Goal: Transaction & Acquisition: Purchase product/service

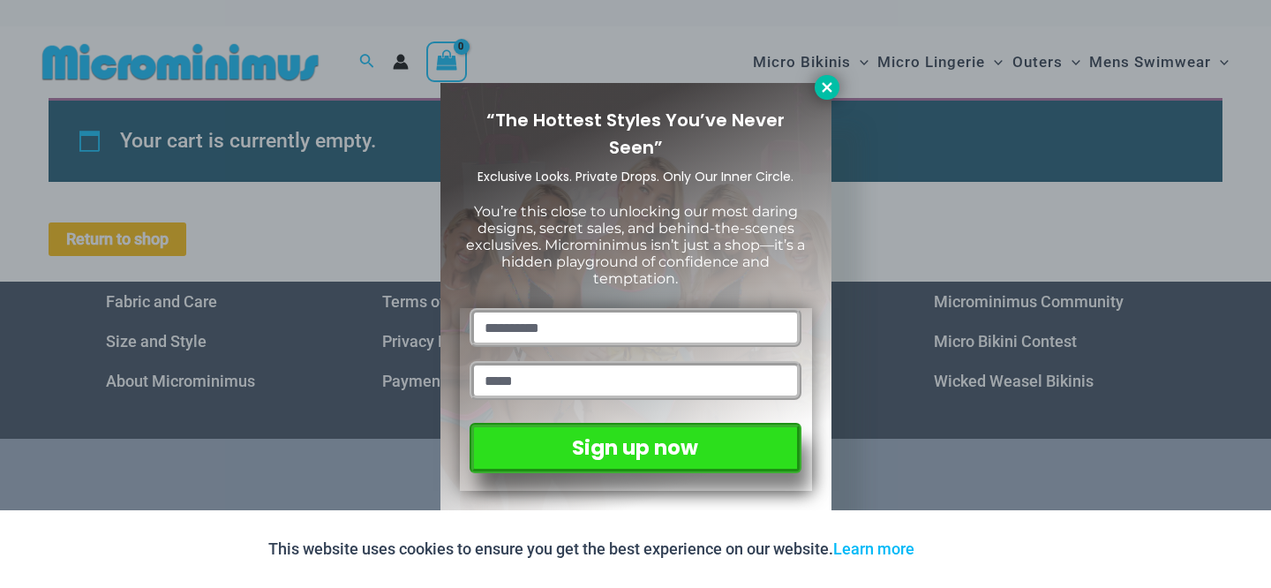
type input "**********"
click at [827, 89] on icon at bounding box center [827, 87] width 10 height 10
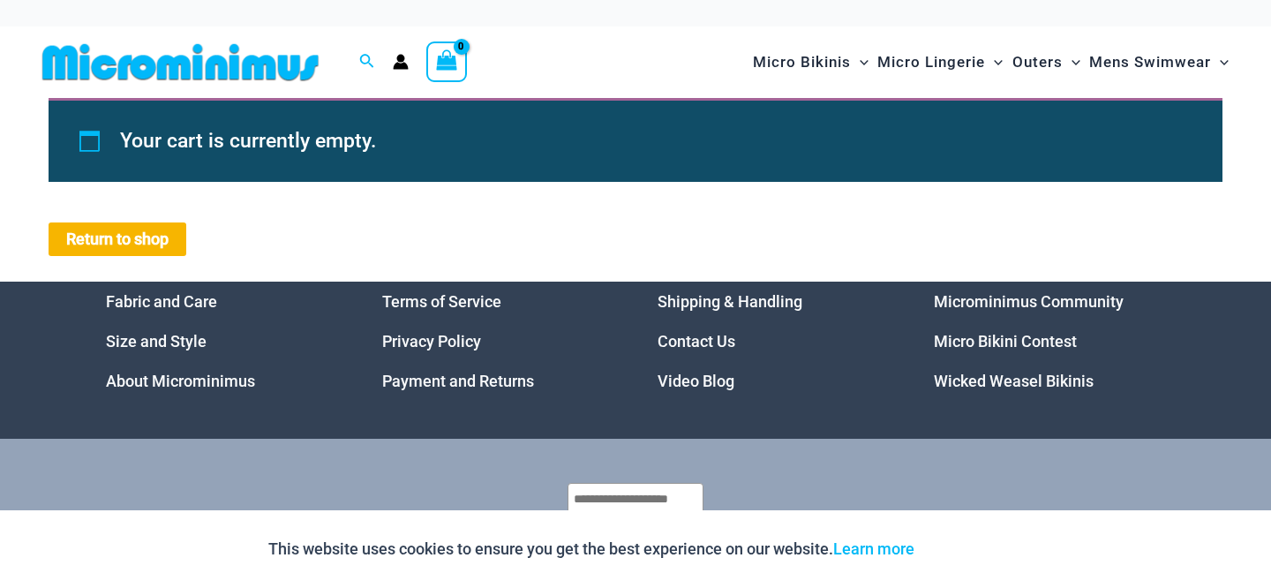
click at [404, 63] on icon "Account icon link" at bounding box center [401, 66] width 15 height 7
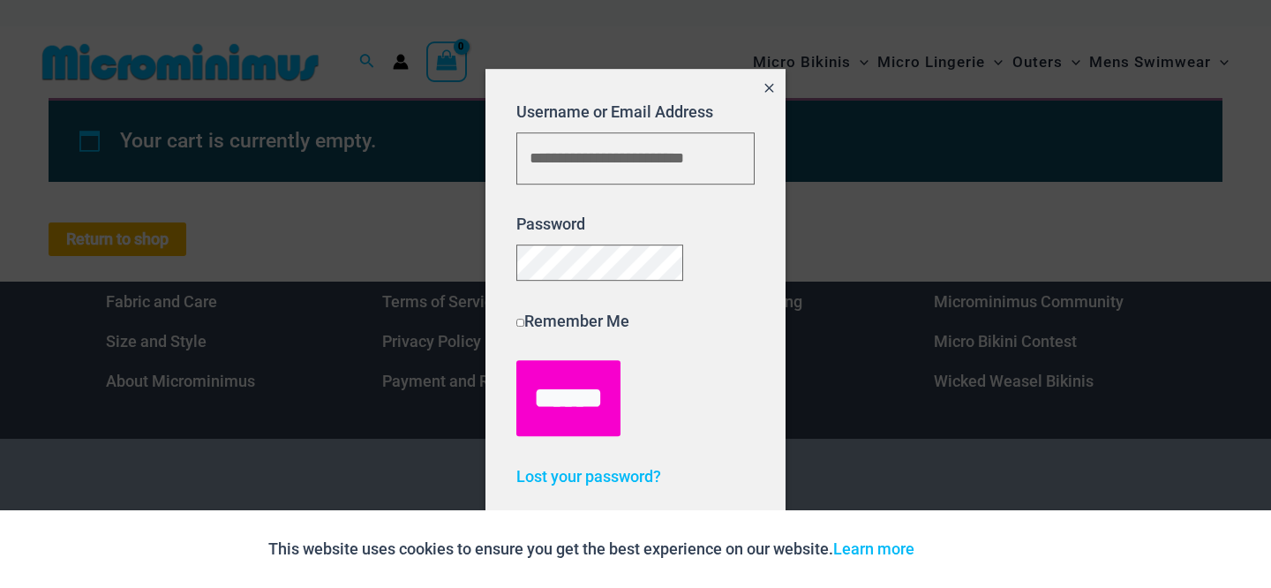
click at [549, 426] on input "******" at bounding box center [568, 398] width 104 height 76
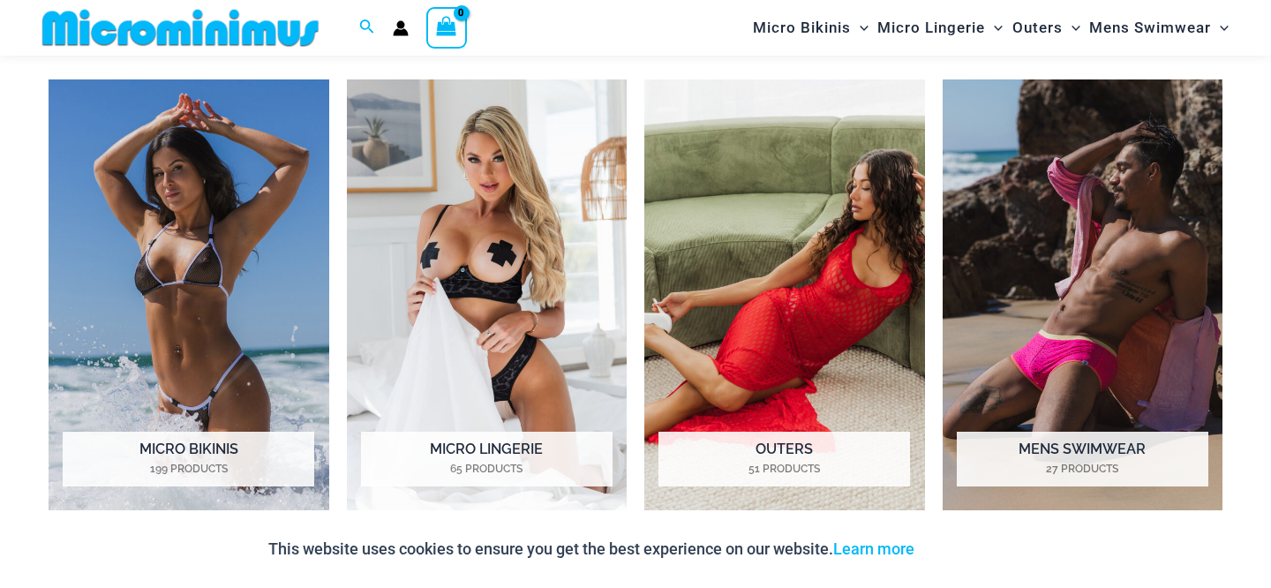
scroll to position [1324, 0]
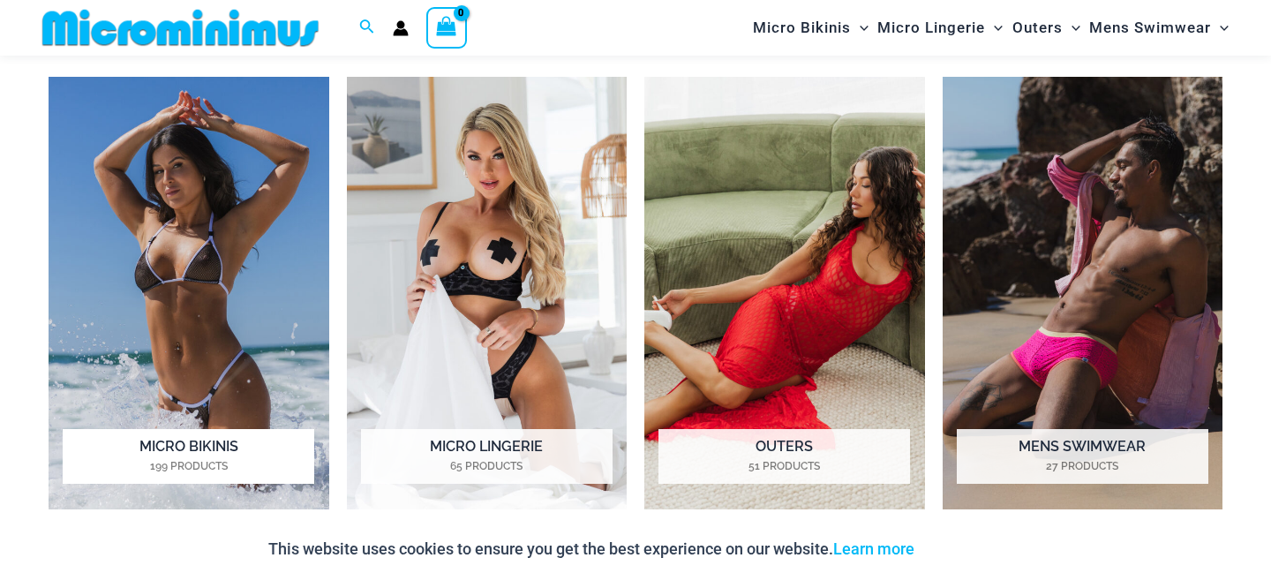
type input "**********"
click at [215, 343] on img "Visit product category Micro Bikinis" at bounding box center [189, 293] width 281 height 433
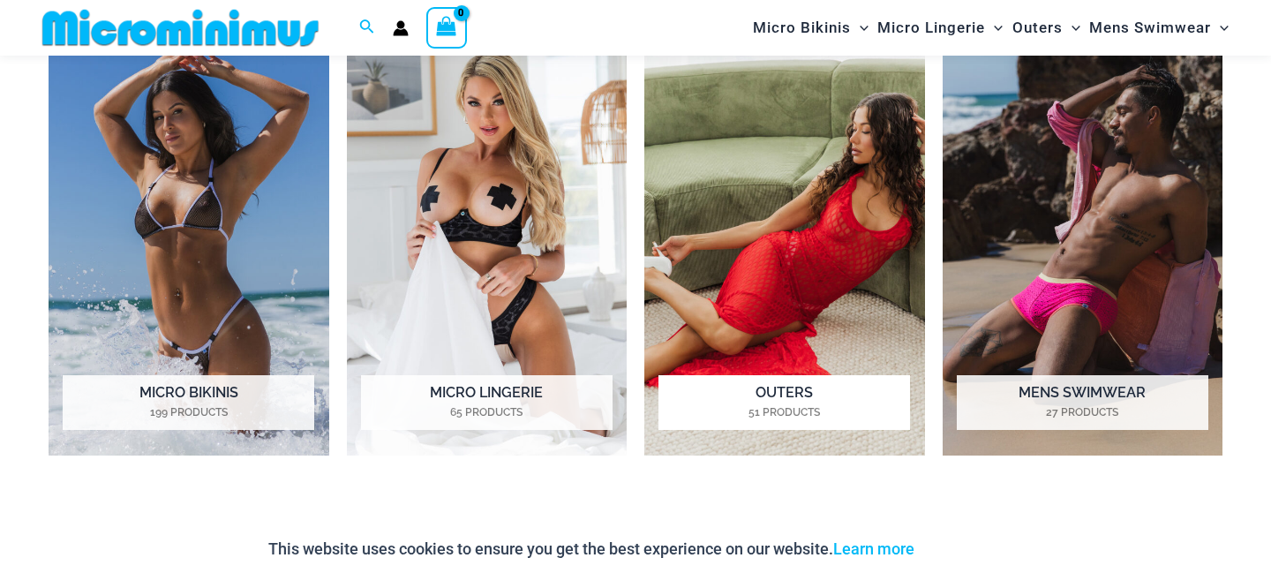
scroll to position [1376, 0]
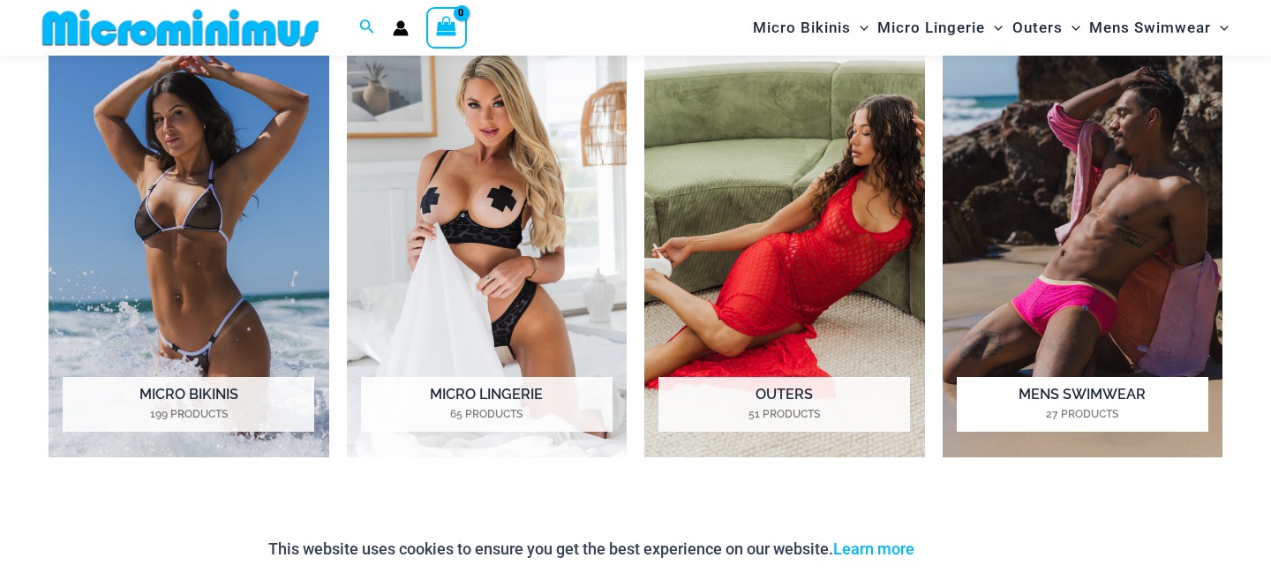
click at [1137, 203] on img "Visit product category Mens Swimwear" at bounding box center [1083, 241] width 281 height 433
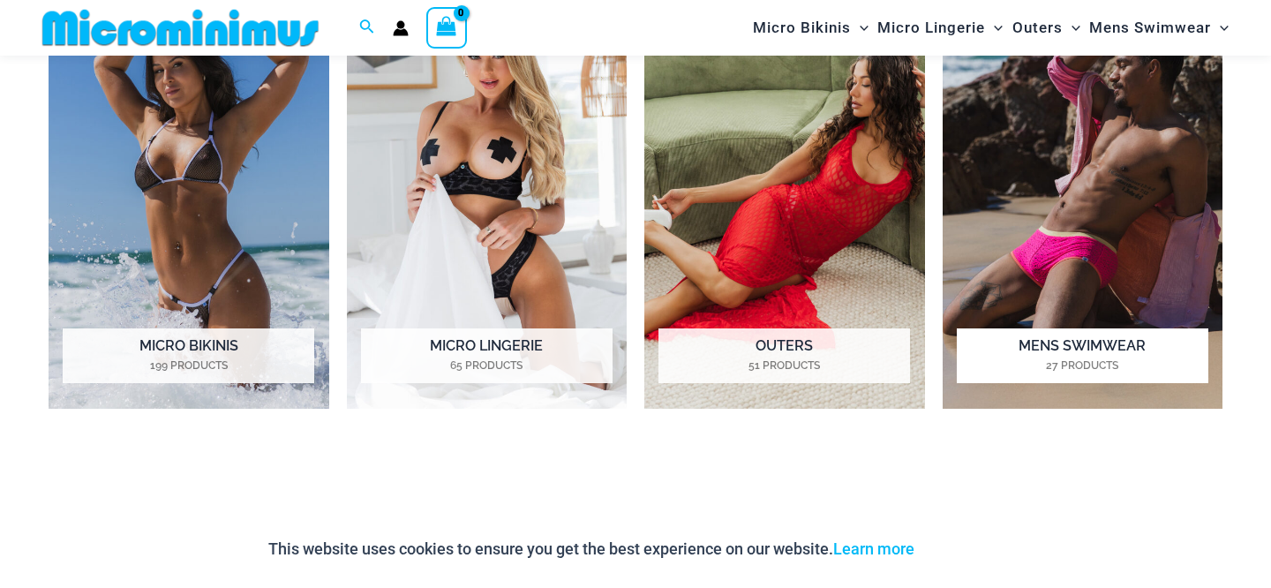
scroll to position [1410, 0]
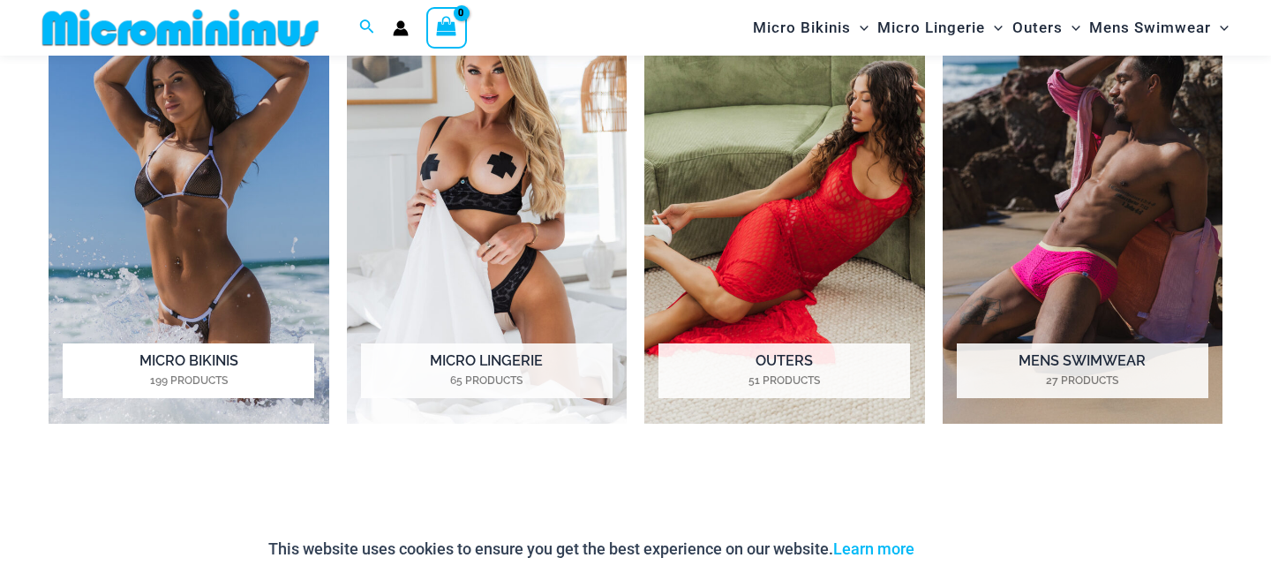
click at [184, 275] on img "Visit product category Micro Bikinis" at bounding box center [189, 207] width 281 height 433
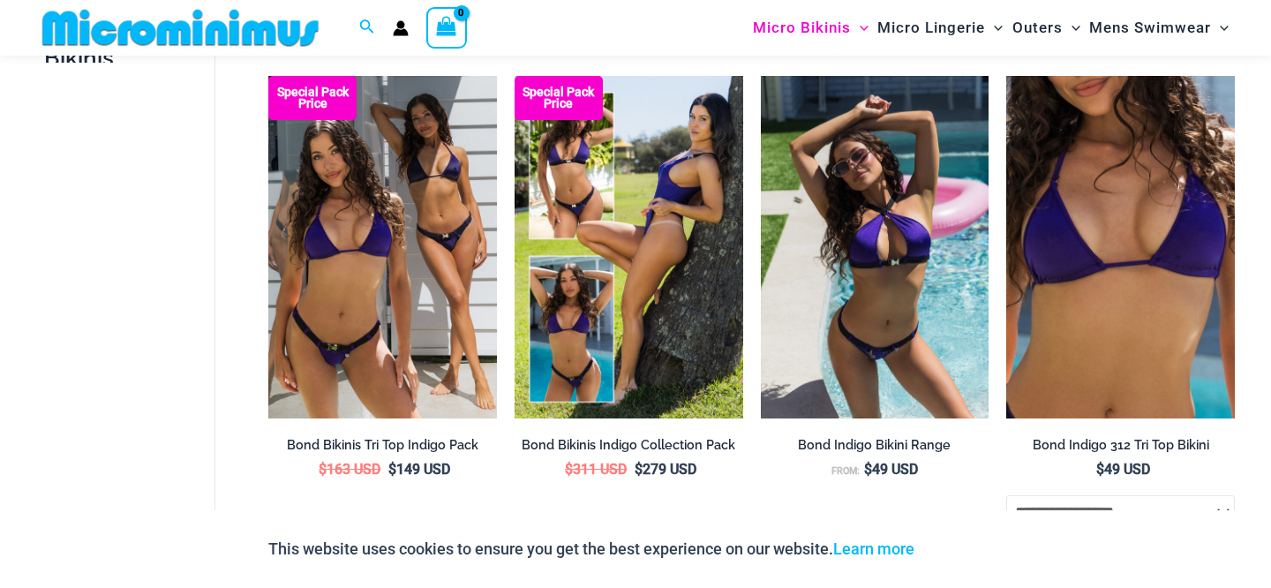
scroll to position [561, 0]
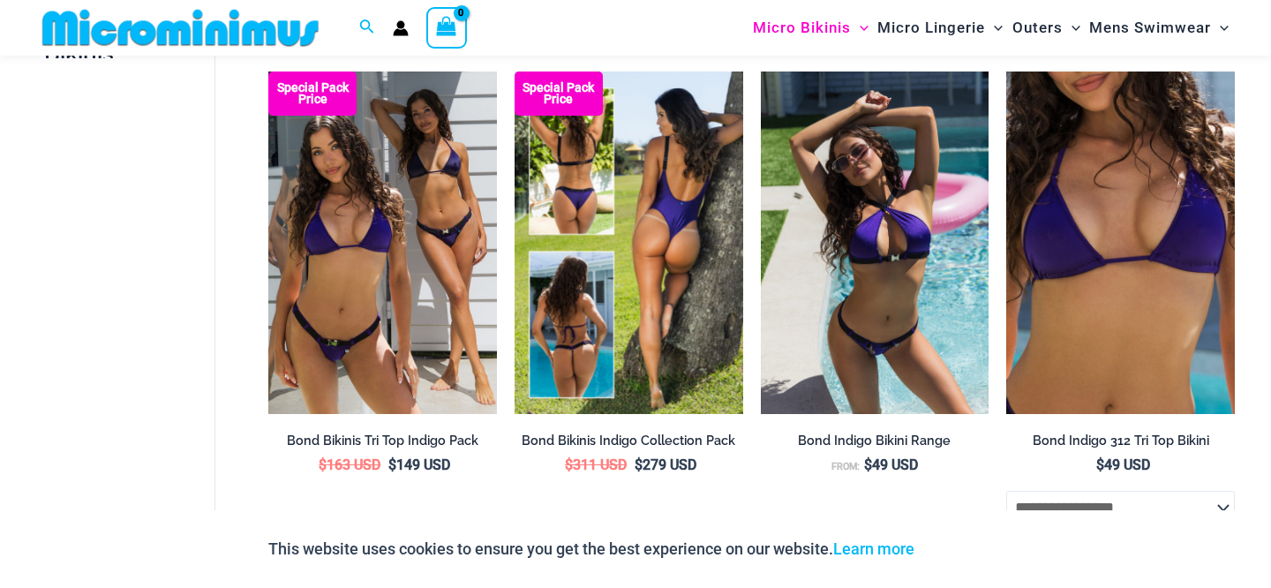
type input "**********"
click at [685, 247] on img at bounding box center [629, 243] width 229 height 343
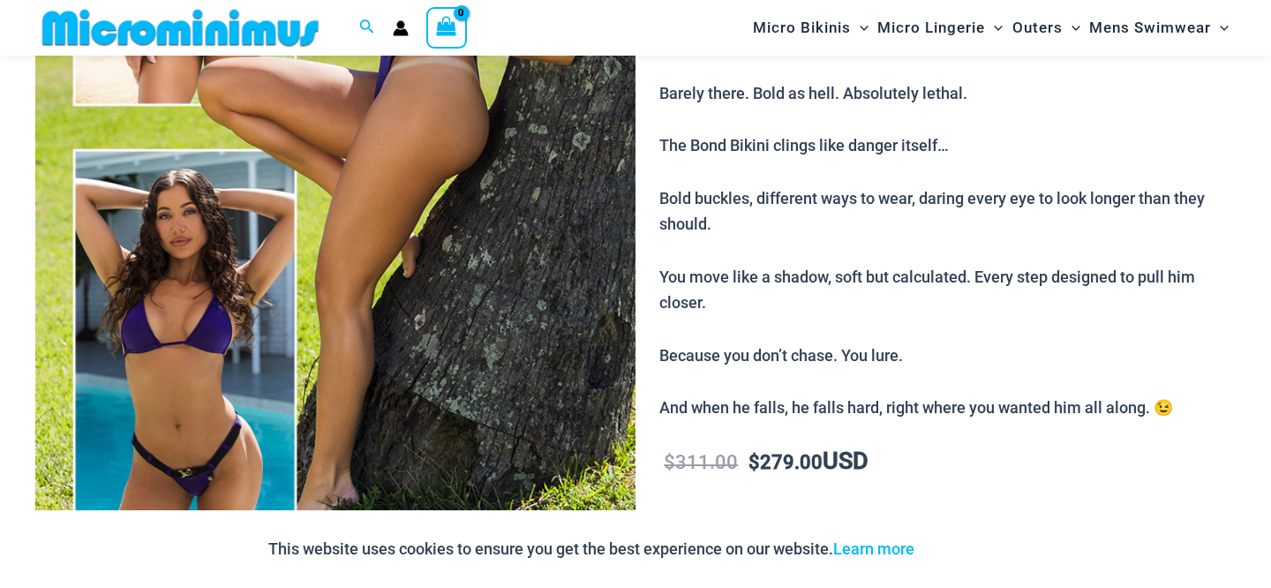
scroll to position [482, 0]
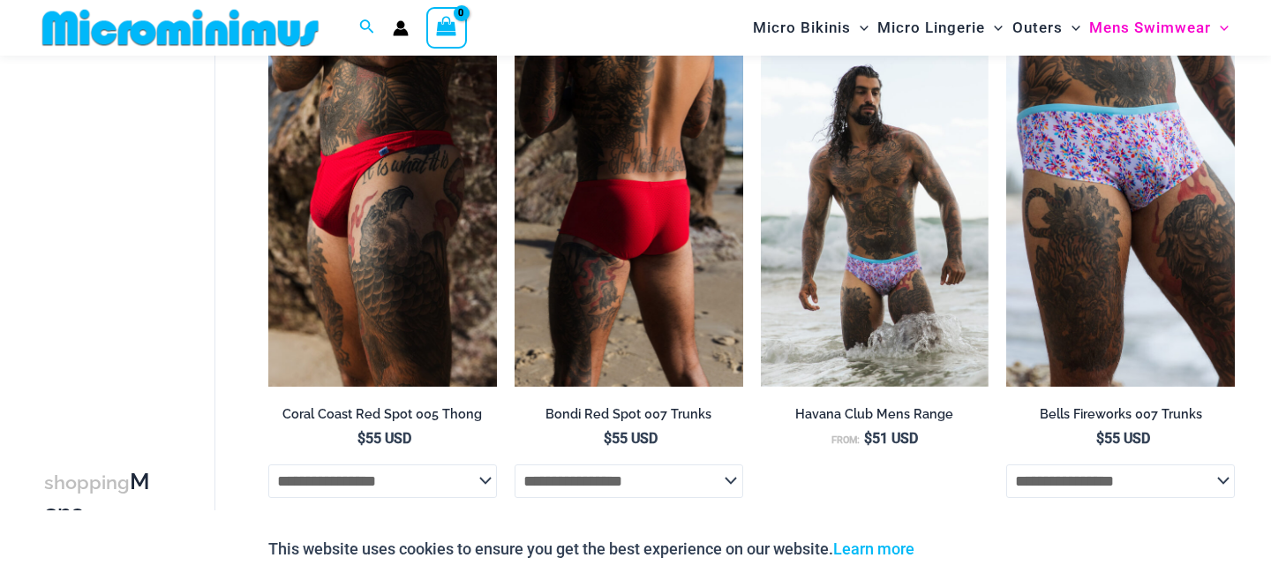
scroll to position [1314, 0]
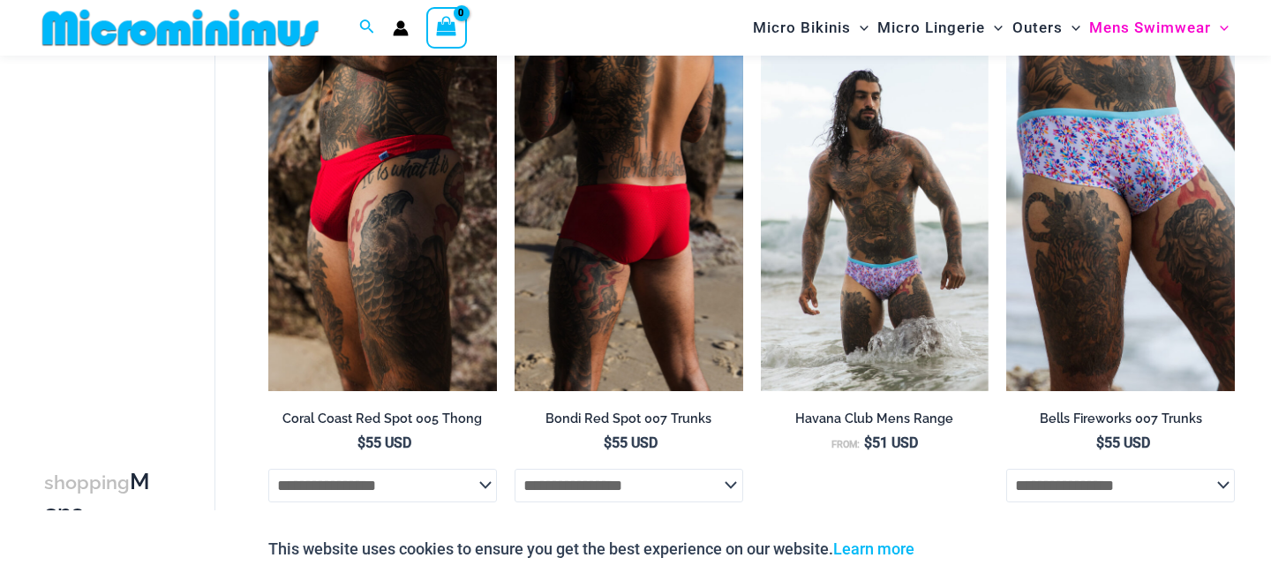
type input "**********"
click at [737, 495] on select "**********" at bounding box center [629, 486] width 229 height 34
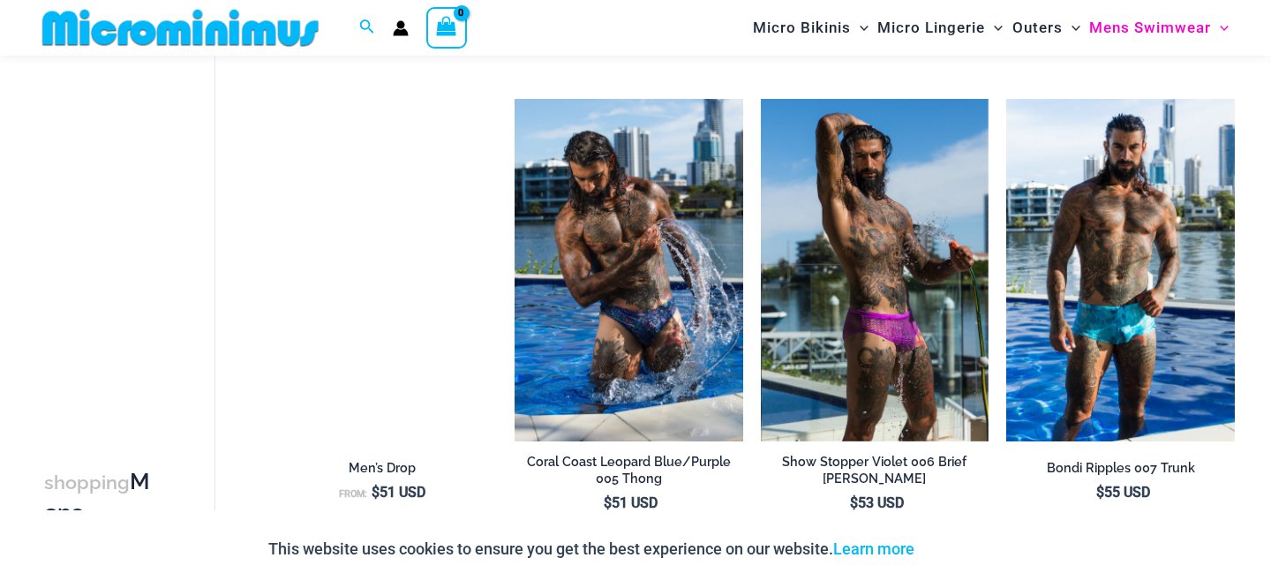
scroll to position [2306, 0]
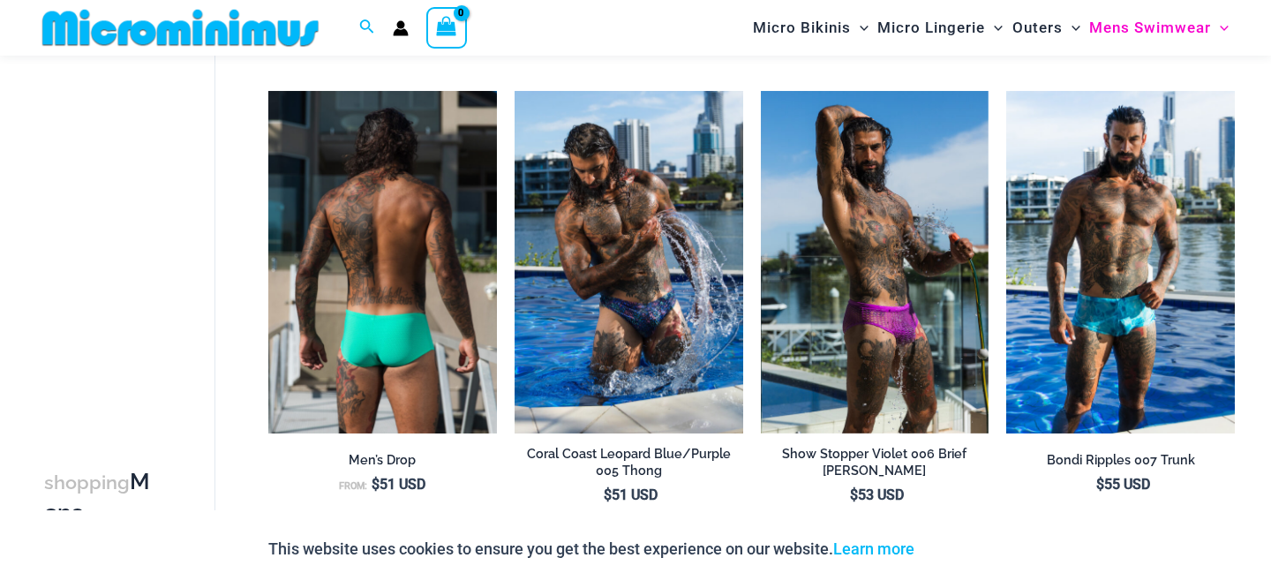
click at [425, 341] on img at bounding box center [382, 262] width 229 height 343
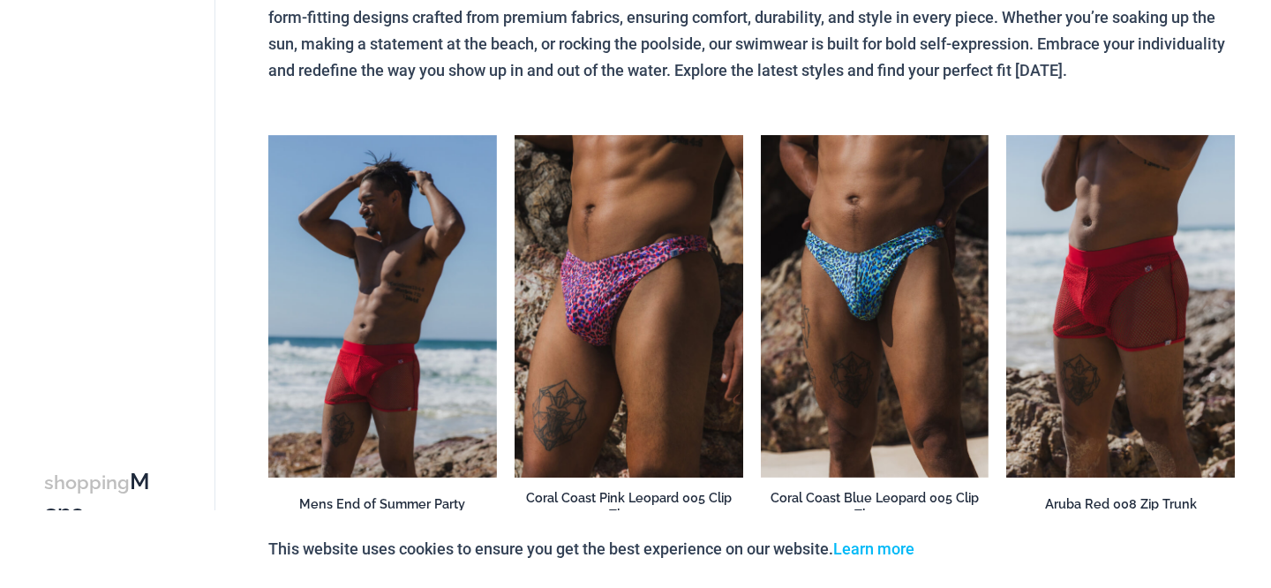
scroll to position [0, 0]
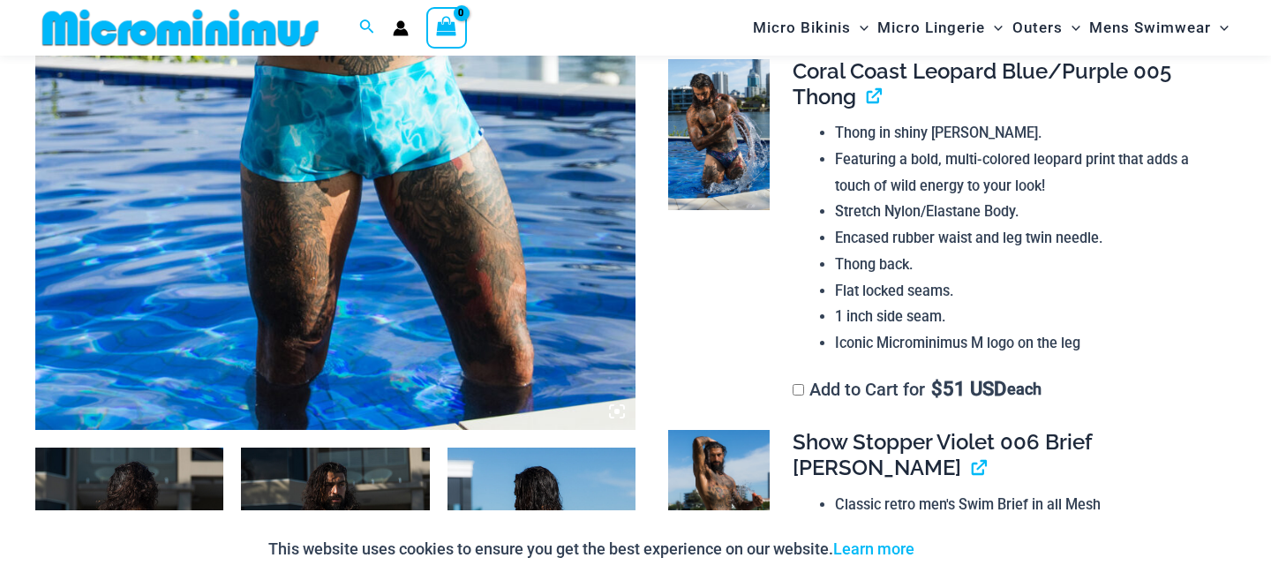
scroll to position [626, 0]
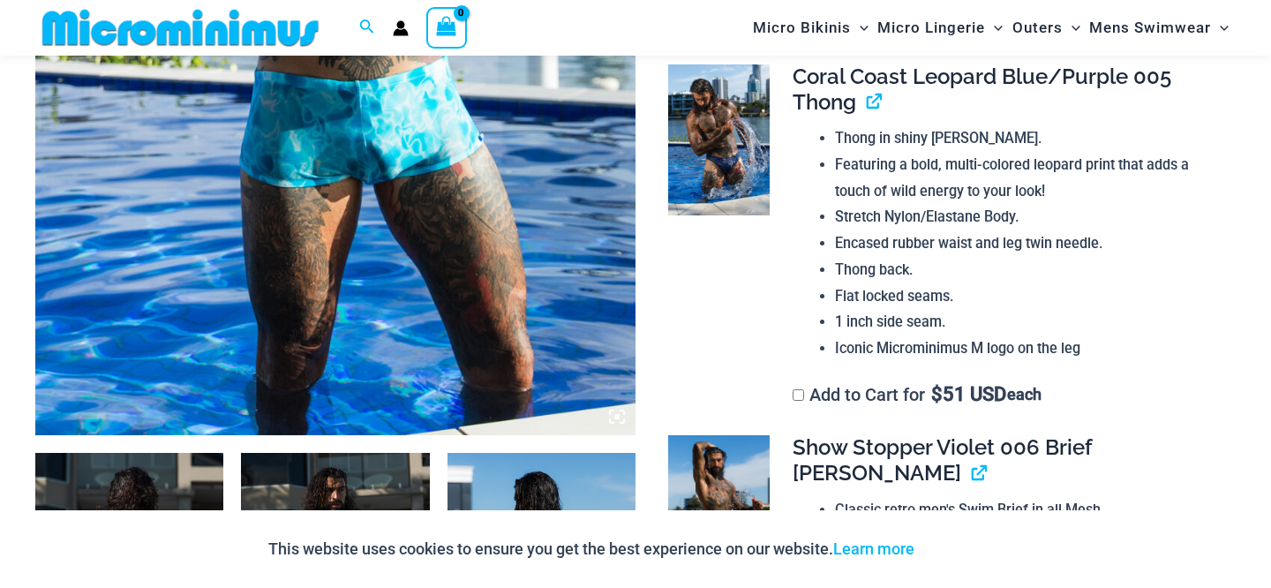
type input "**********"
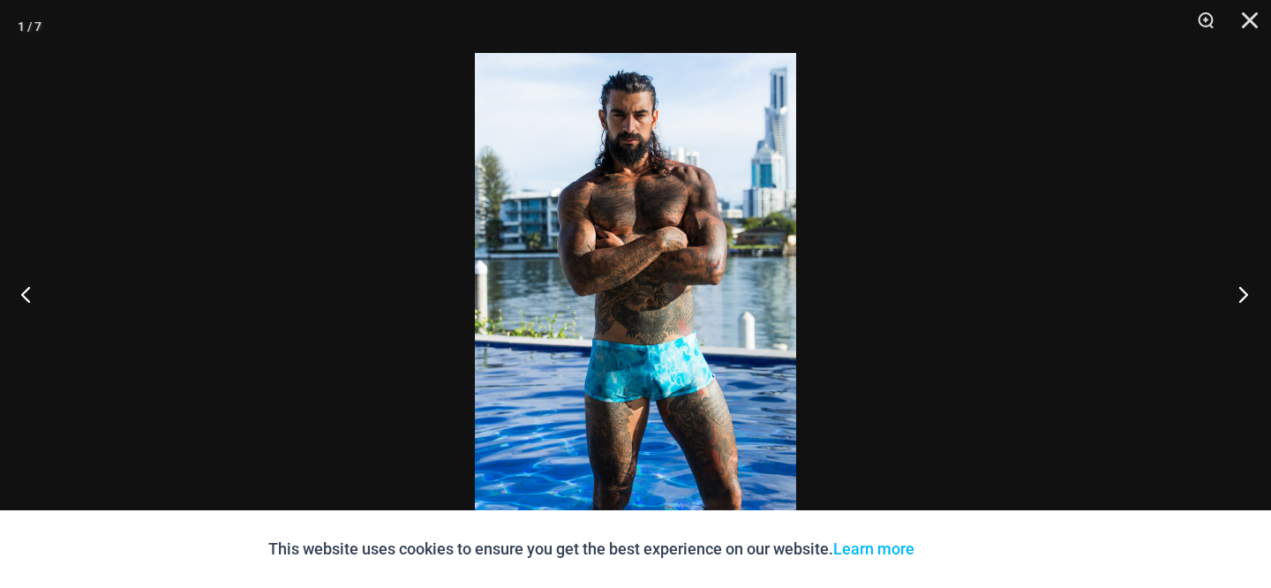
click at [1239, 296] on button "Next" at bounding box center [1238, 294] width 66 height 88
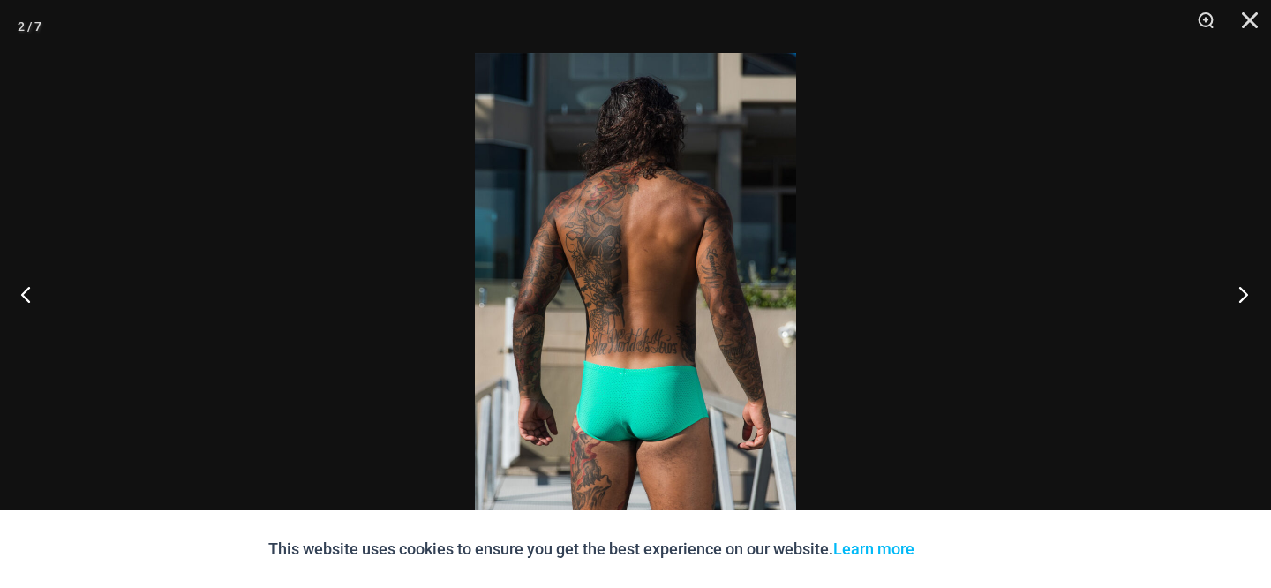
click at [1239, 296] on button "Next" at bounding box center [1238, 294] width 66 height 88
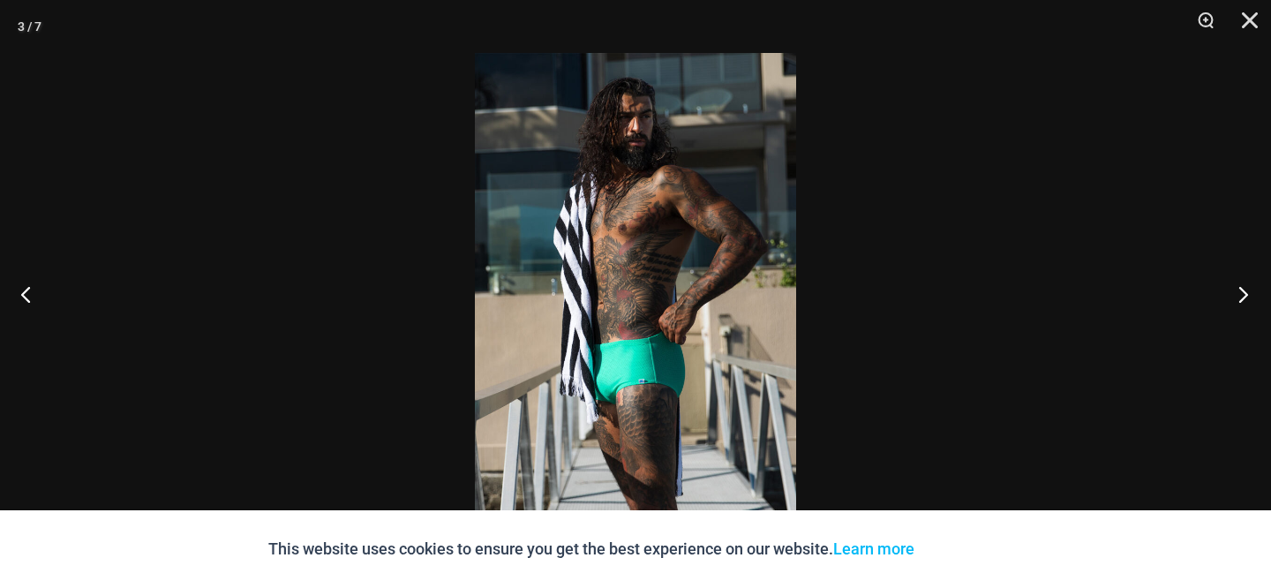
click at [1239, 296] on button "Next" at bounding box center [1238, 294] width 66 height 88
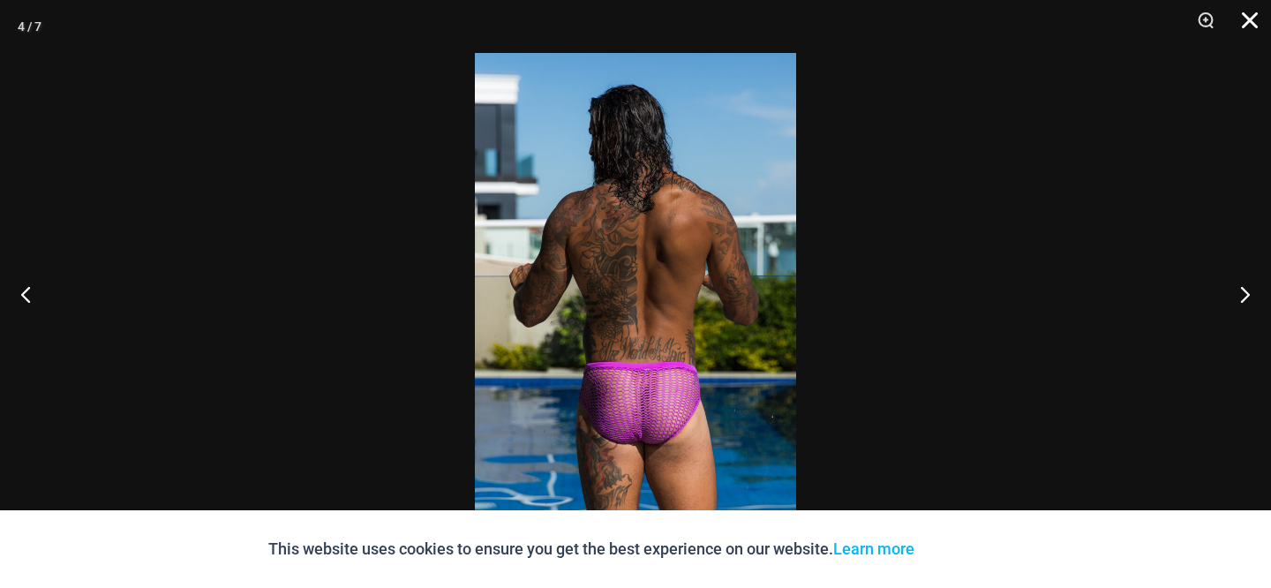
click at [1251, 26] on button "Close" at bounding box center [1244, 26] width 44 height 53
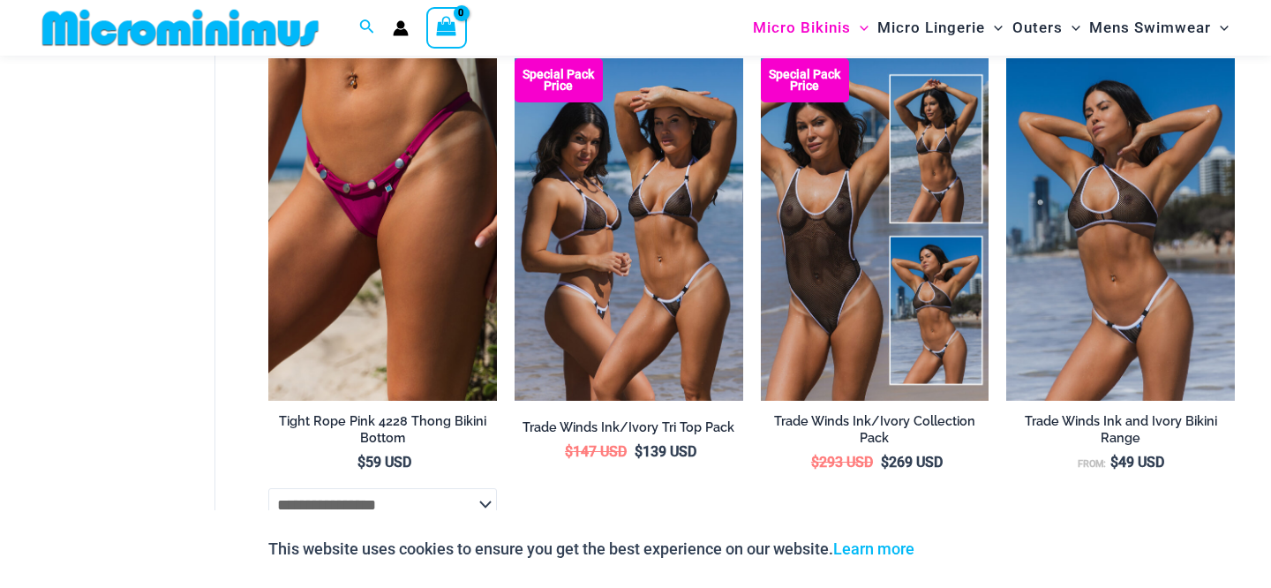
scroll to position [2164, 0]
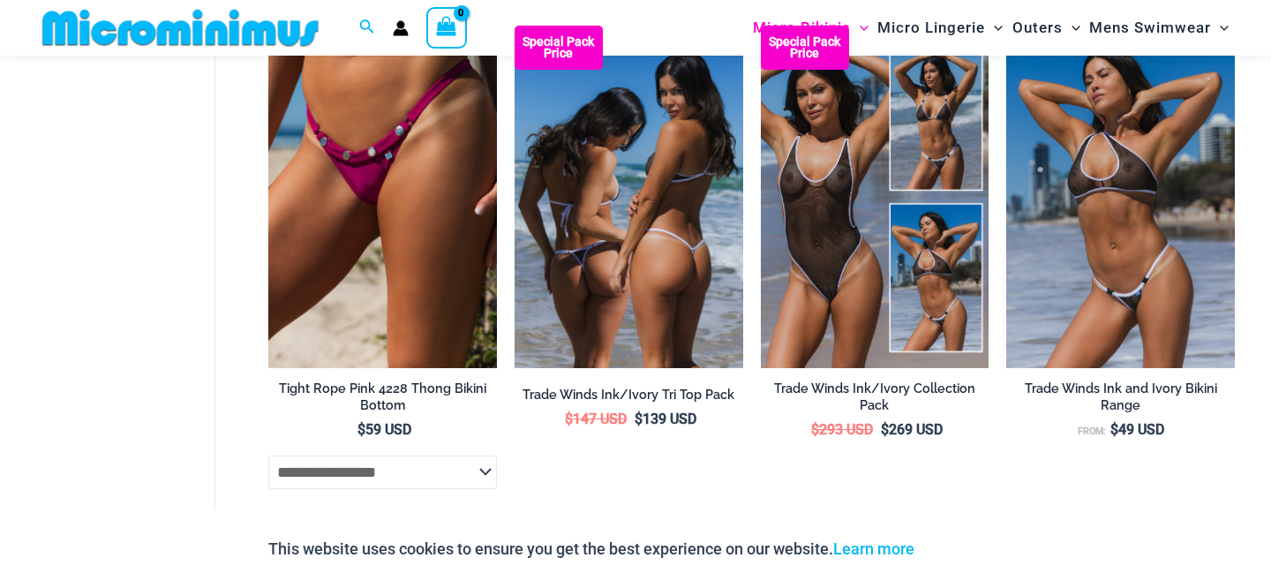
type input "**********"
click at [684, 255] on img at bounding box center [629, 197] width 229 height 343
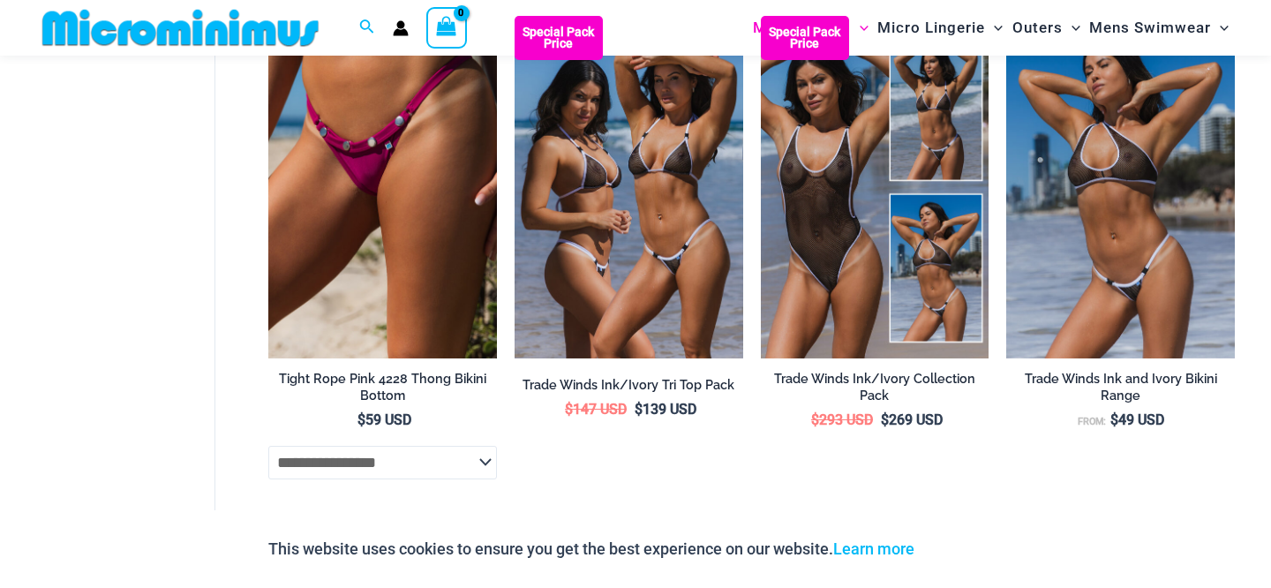
scroll to position [2176, 0]
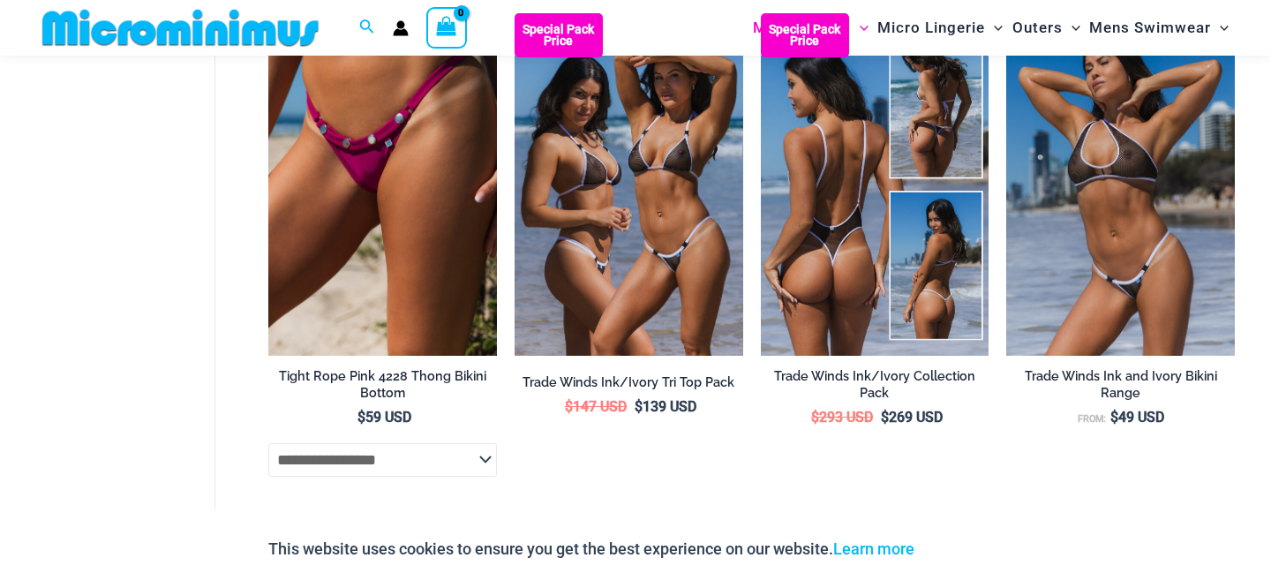
click at [839, 237] on img at bounding box center [875, 184] width 229 height 343
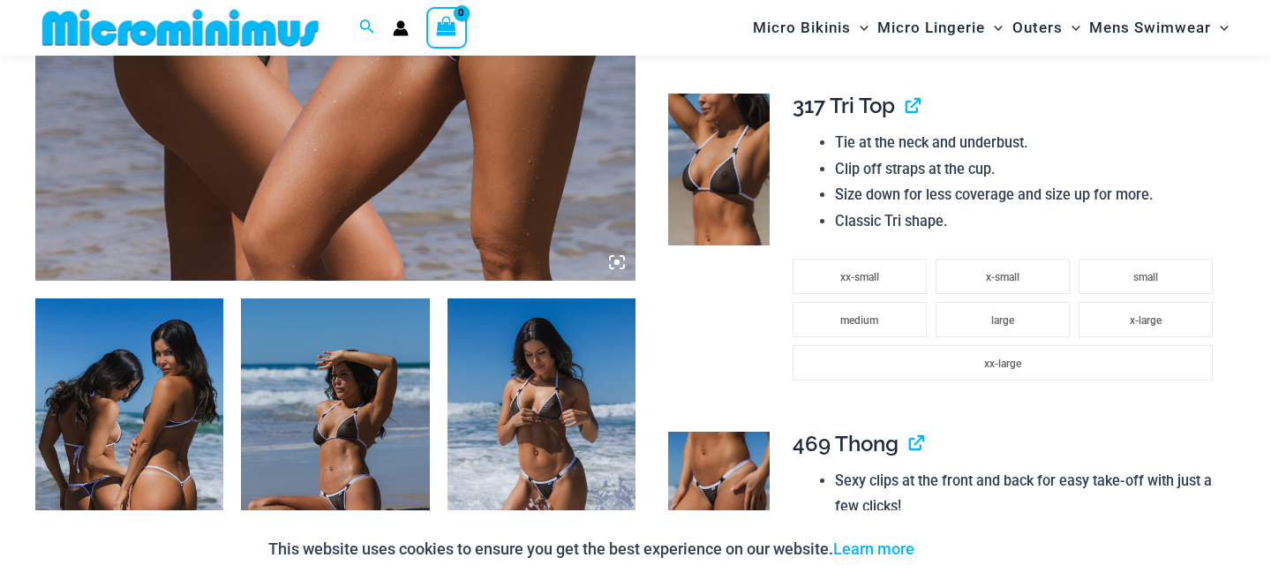
scroll to position [778, 0]
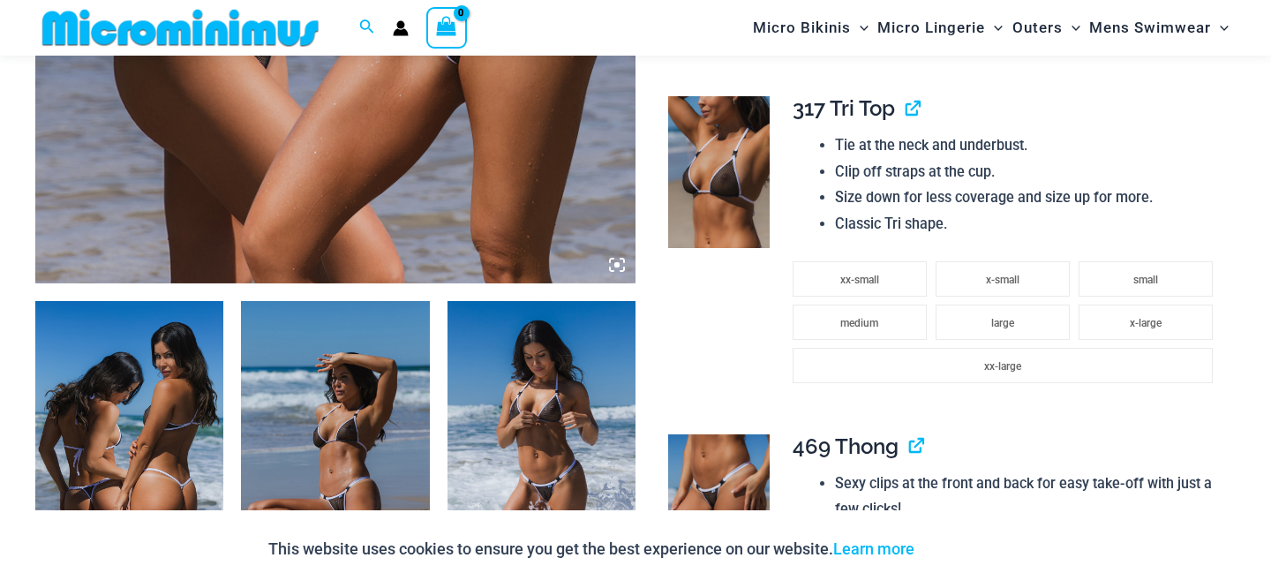
type input "**********"
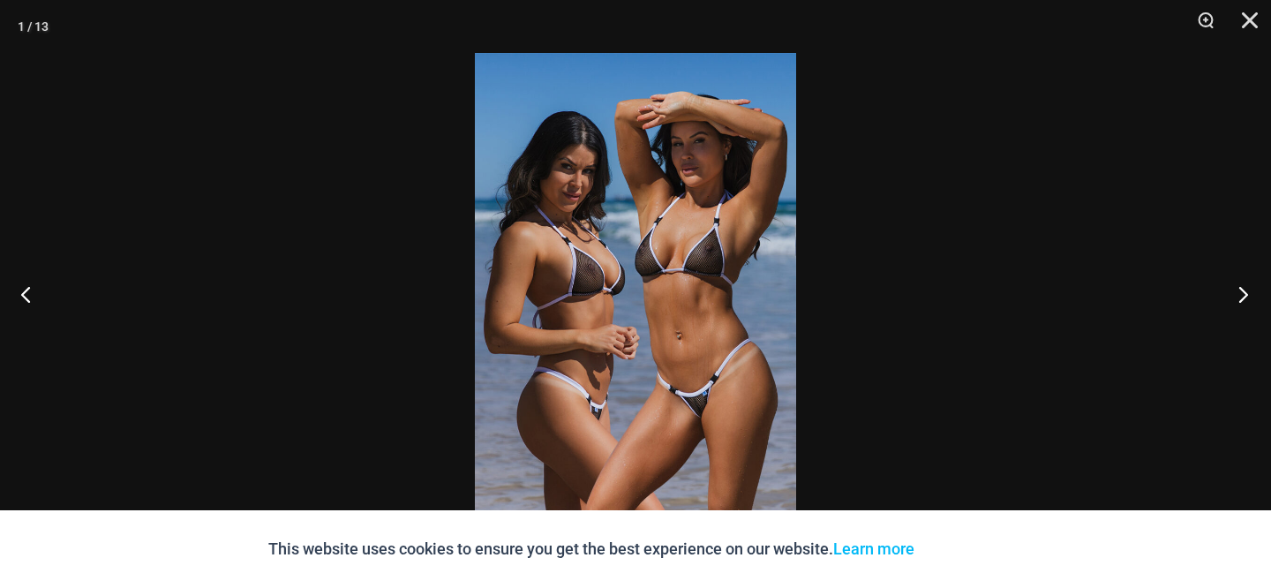
click at [1242, 302] on button "Next" at bounding box center [1238, 294] width 66 height 88
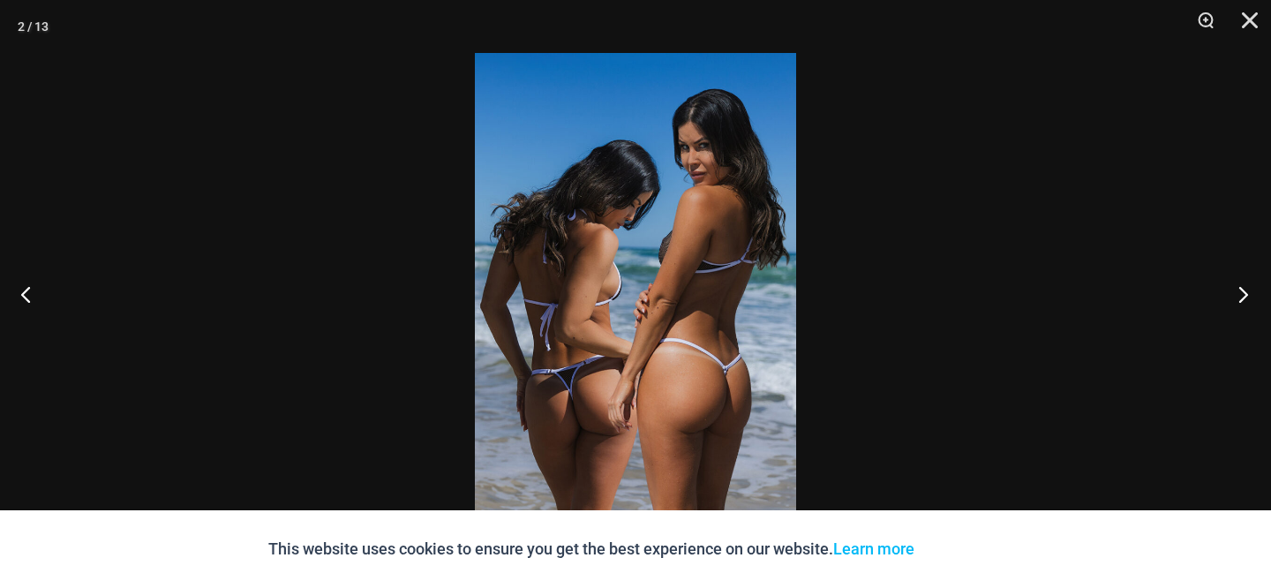
click at [1242, 302] on button "Next" at bounding box center [1238, 294] width 66 height 88
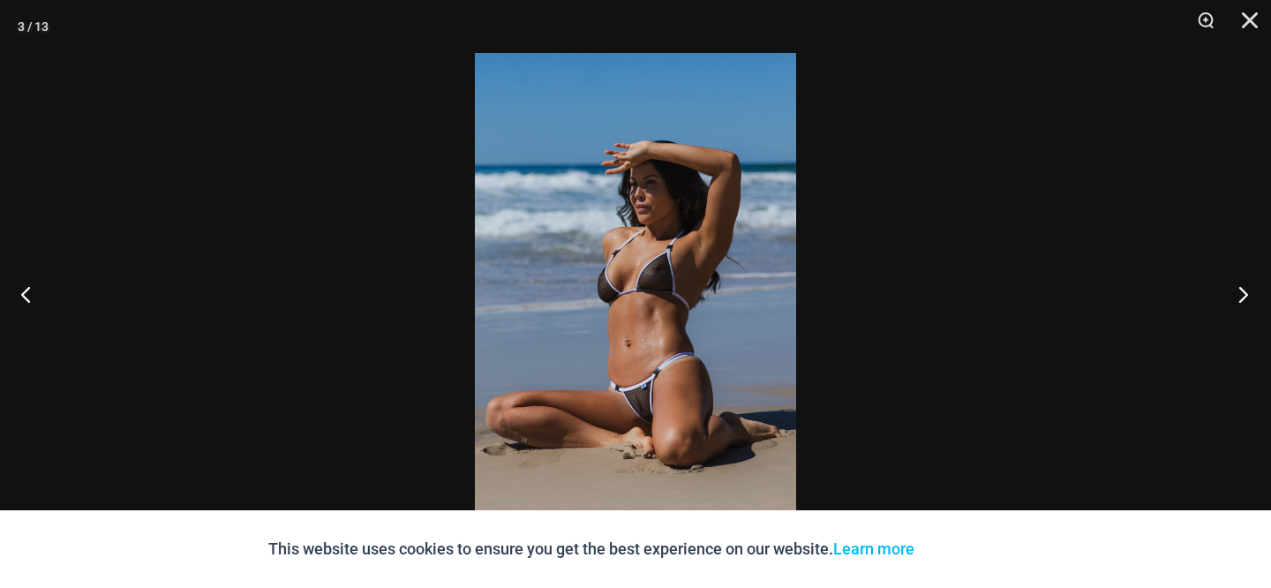
click at [1242, 302] on button "Next" at bounding box center [1238, 294] width 66 height 88
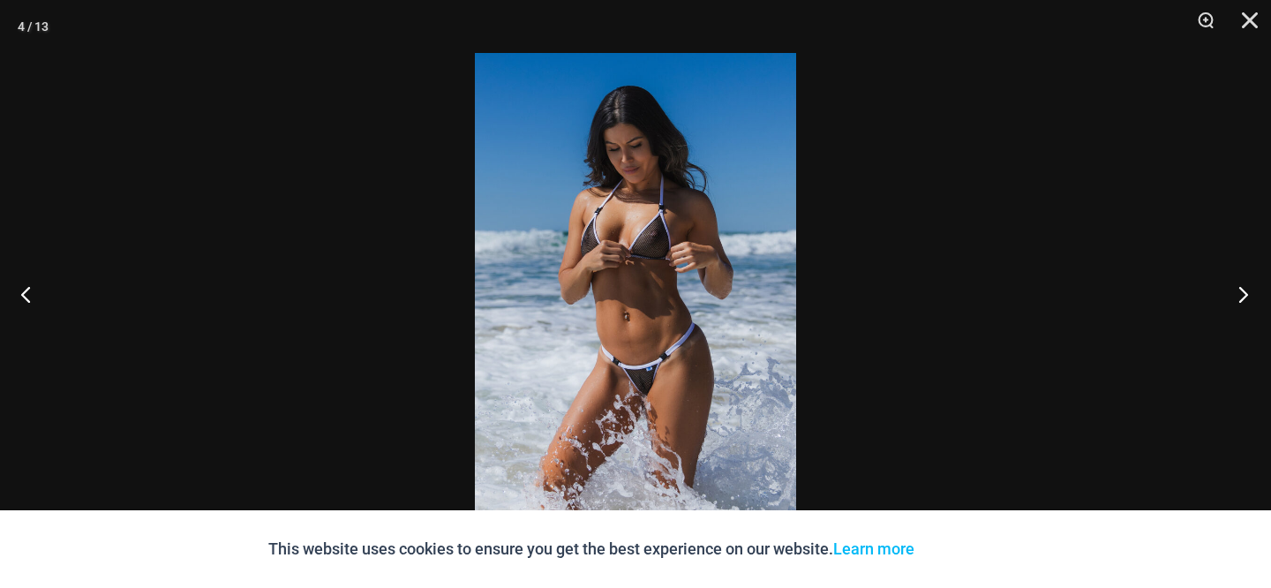
click at [1242, 302] on button "Next" at bounding box center [1238, 294] width 66 height 88
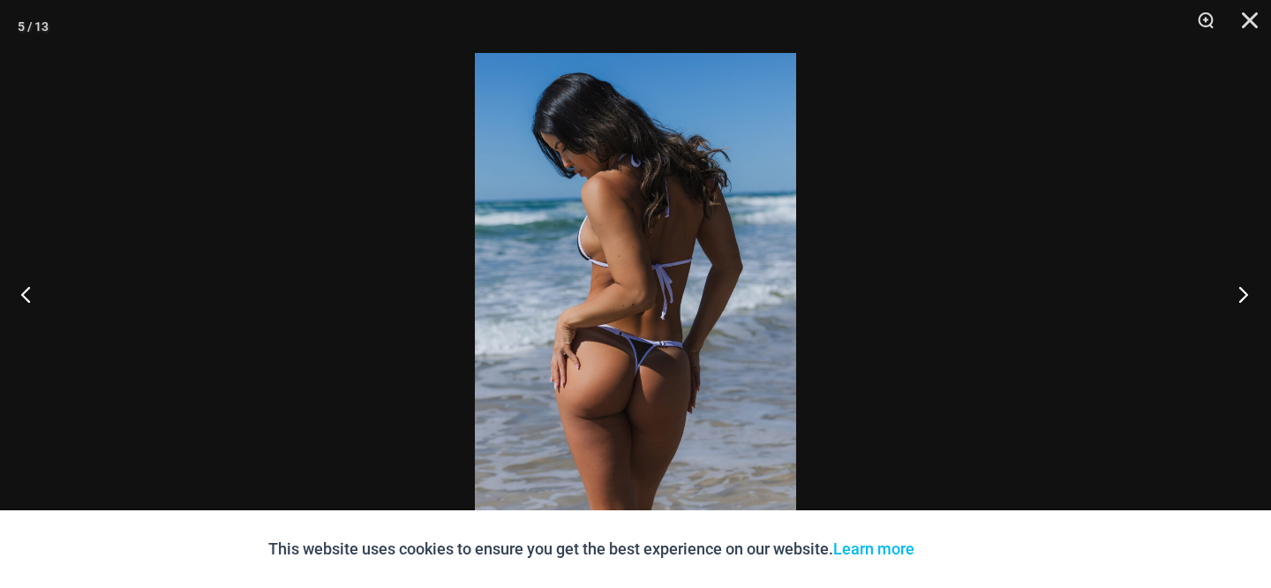
click at [1242, 302] on button "Next" at bounding box center [1238, 294] width 66 height 88
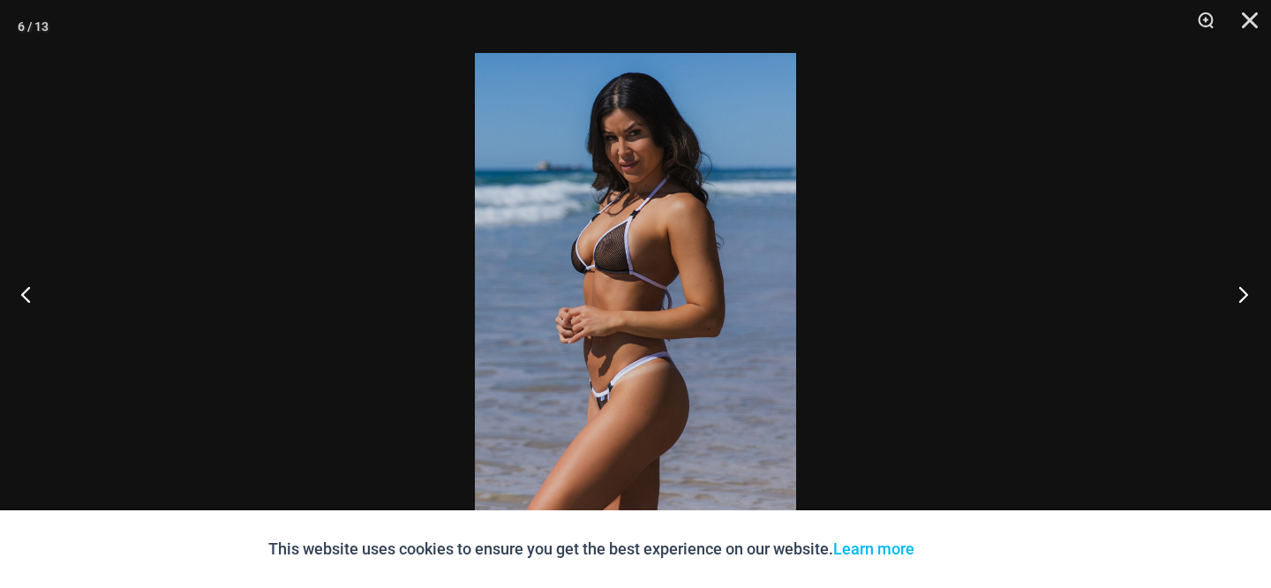
click at [1242, 302] on button "Next" at bounding box center [1238, 294] width 66 height 88
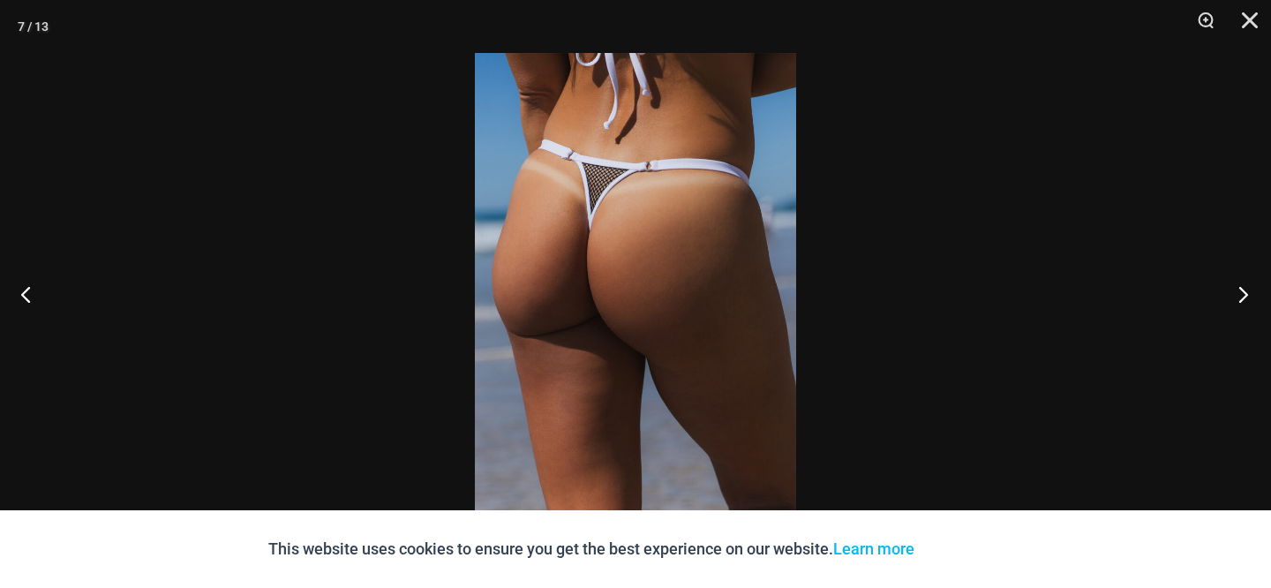
click at [1242, 302] on button "Next" at bounding box center [1238, 294] width 66 height 88
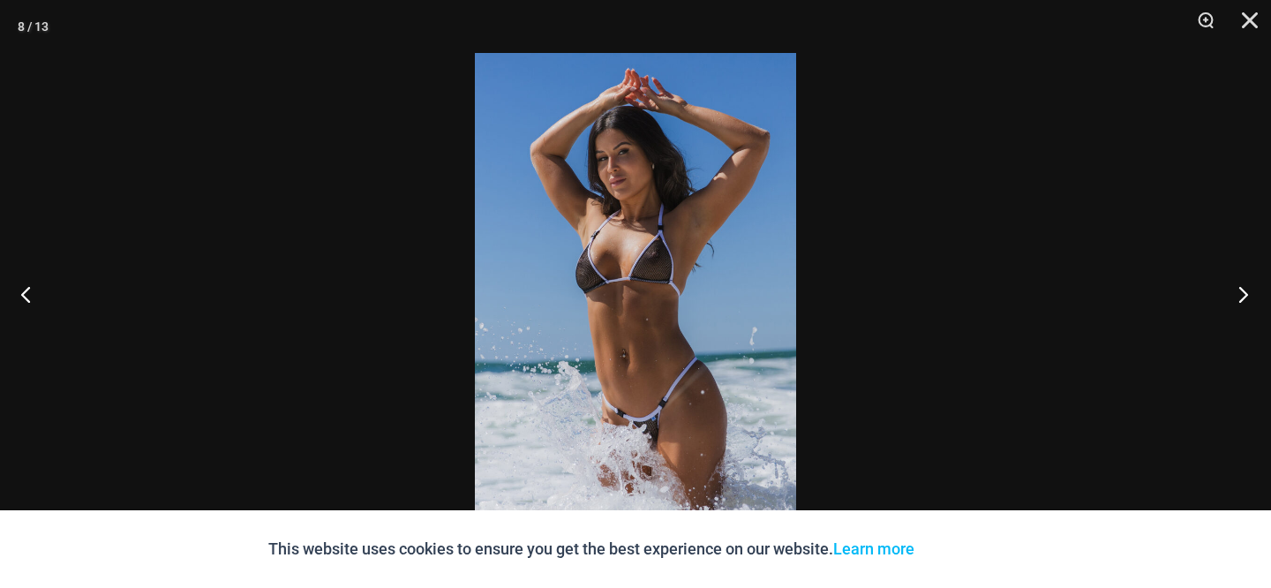
click at [1242, 302] on button "Next" at bounding box center [1238, 294] width 66 height 88
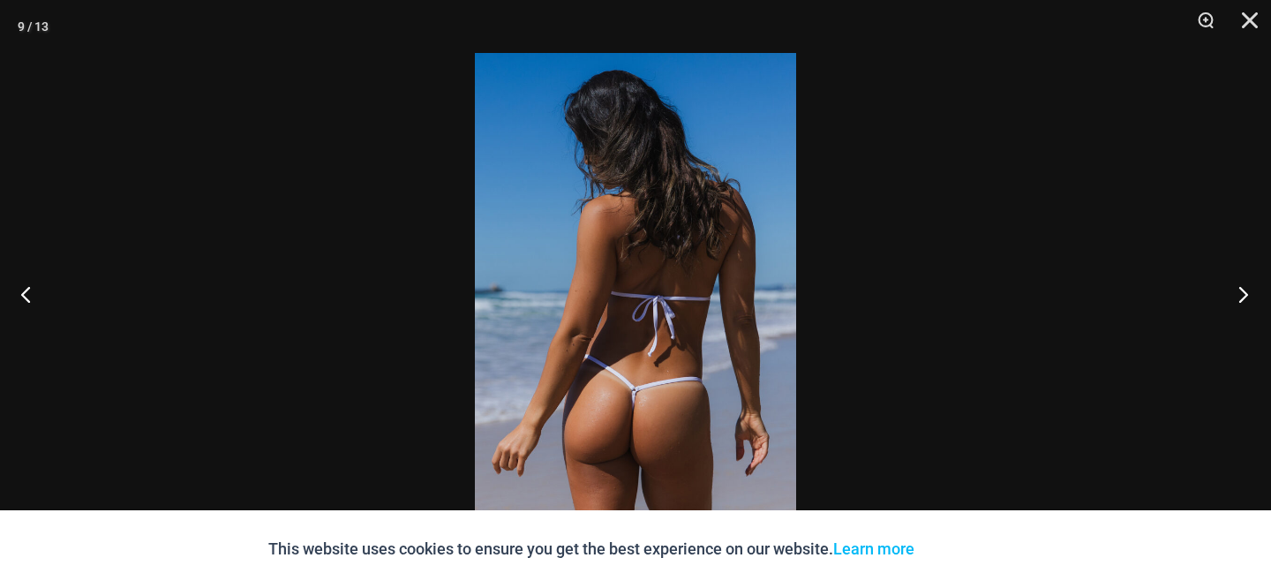
click at [1242, 302] on button "Next" at bounding box center [1238, 294] width 66 height 88
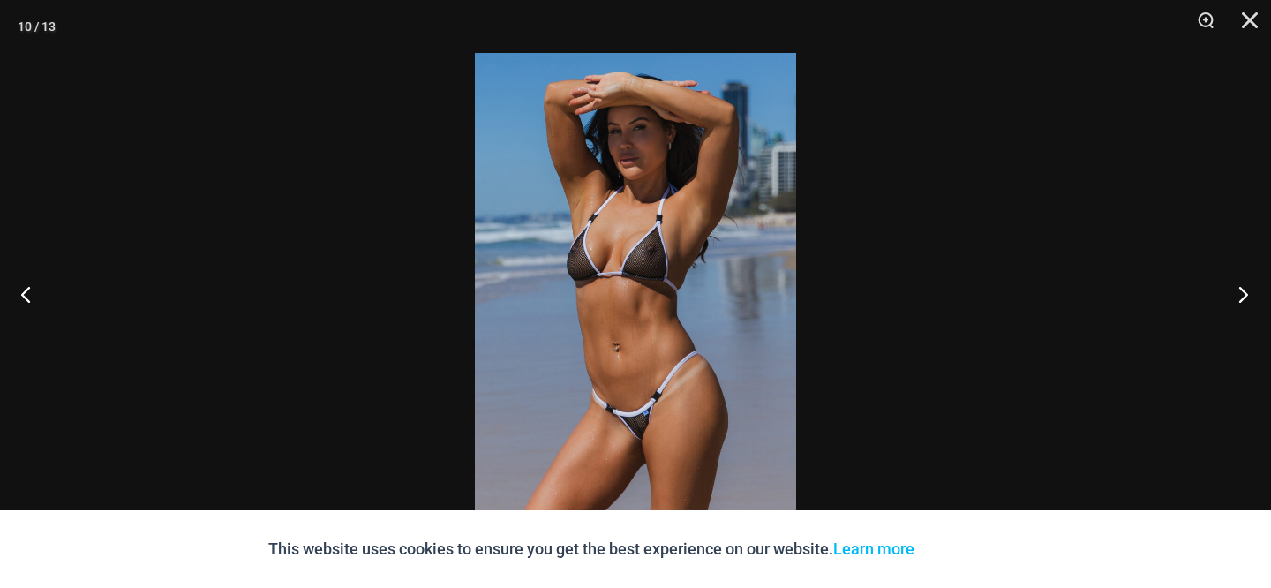
click at [1242, 302] on button "Next" at bounding box center [1238, 294] width 66 height 88
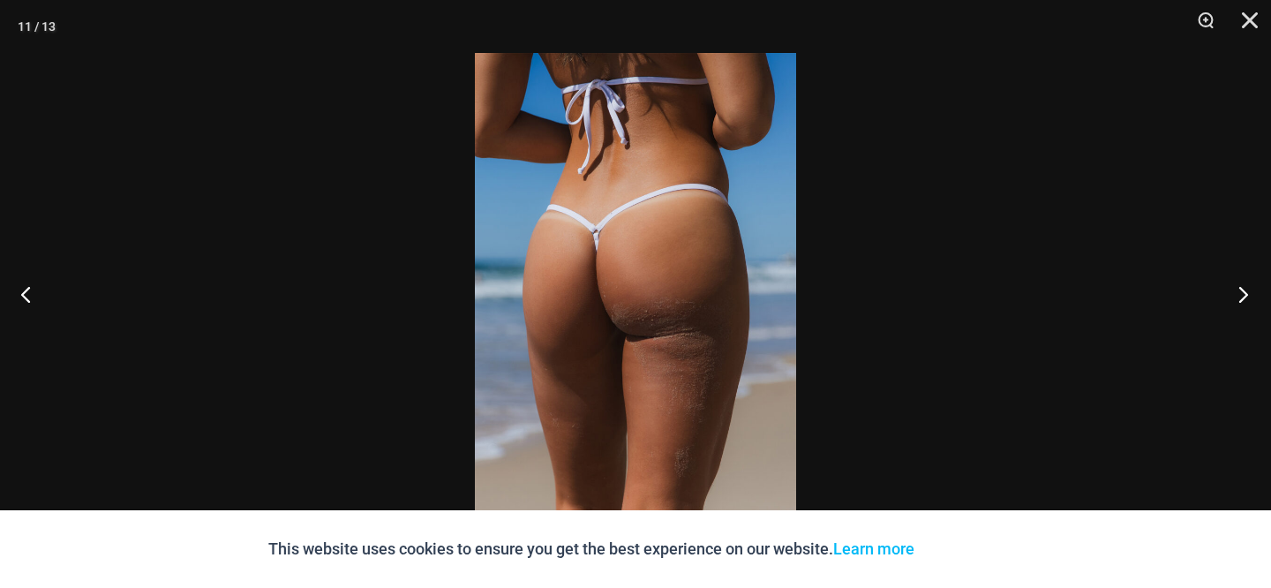
click at [1242, 302] on button "Next" at bounding box center [1238, 294] width 66 height 88
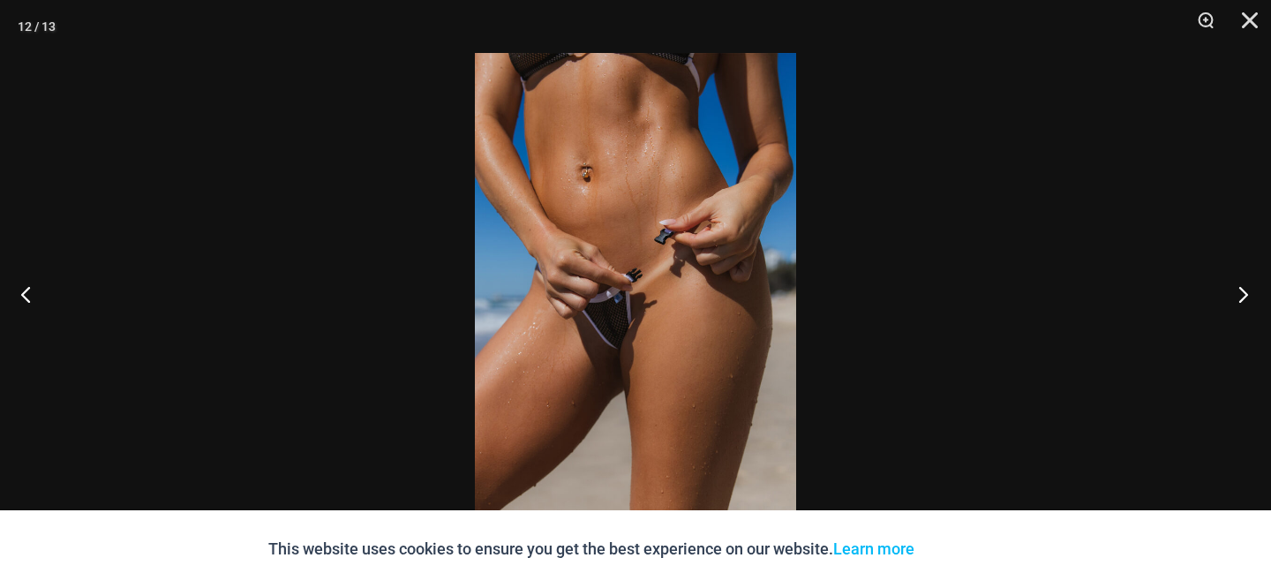
click at [1242, 302] on button "Next" at bounding box center [1238, 294] width 66 height 88
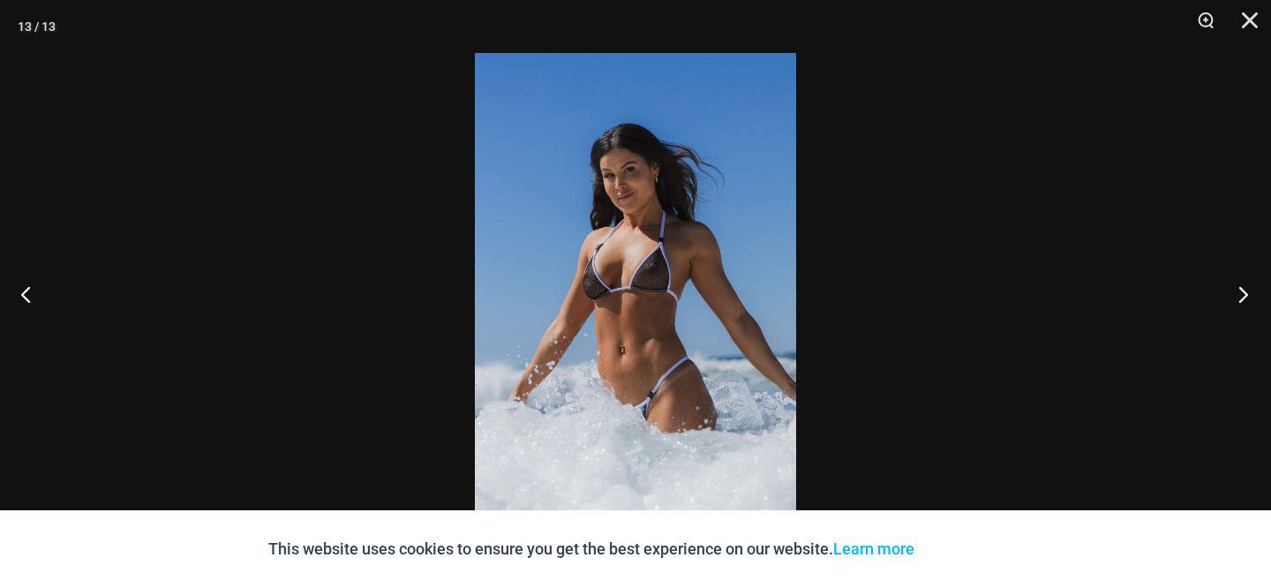
click at [1242, 302] on button "Next" at bounding box center [1238, 294] width 66 height 88
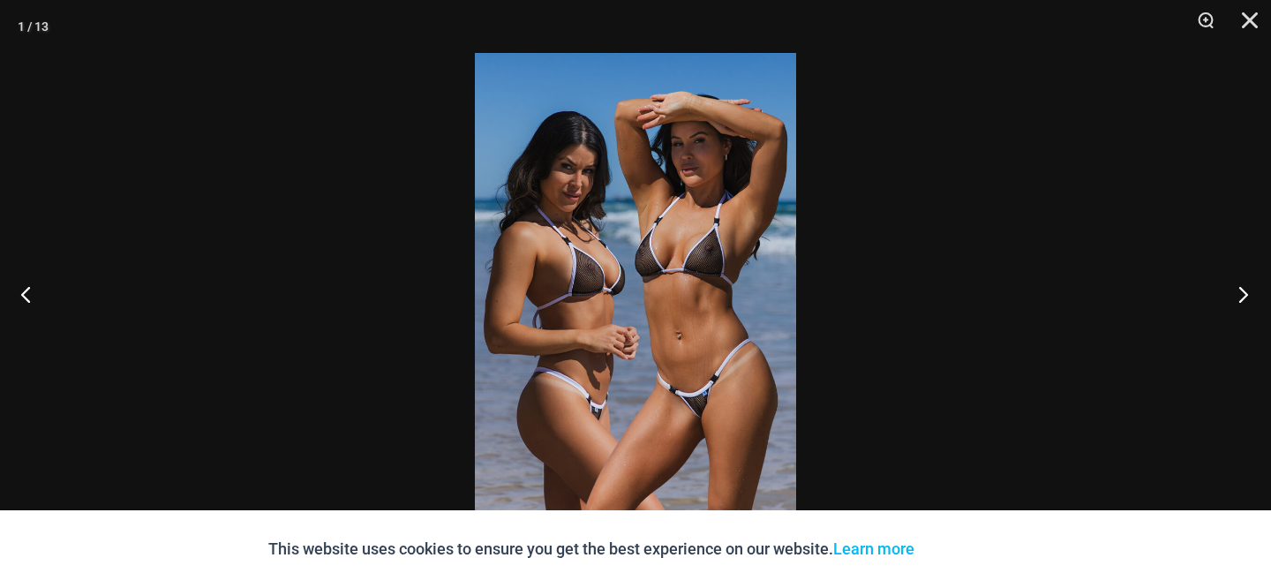
click at [1242, 302] on button "Next" at bounding box center [1238, 294] width 66 height 88
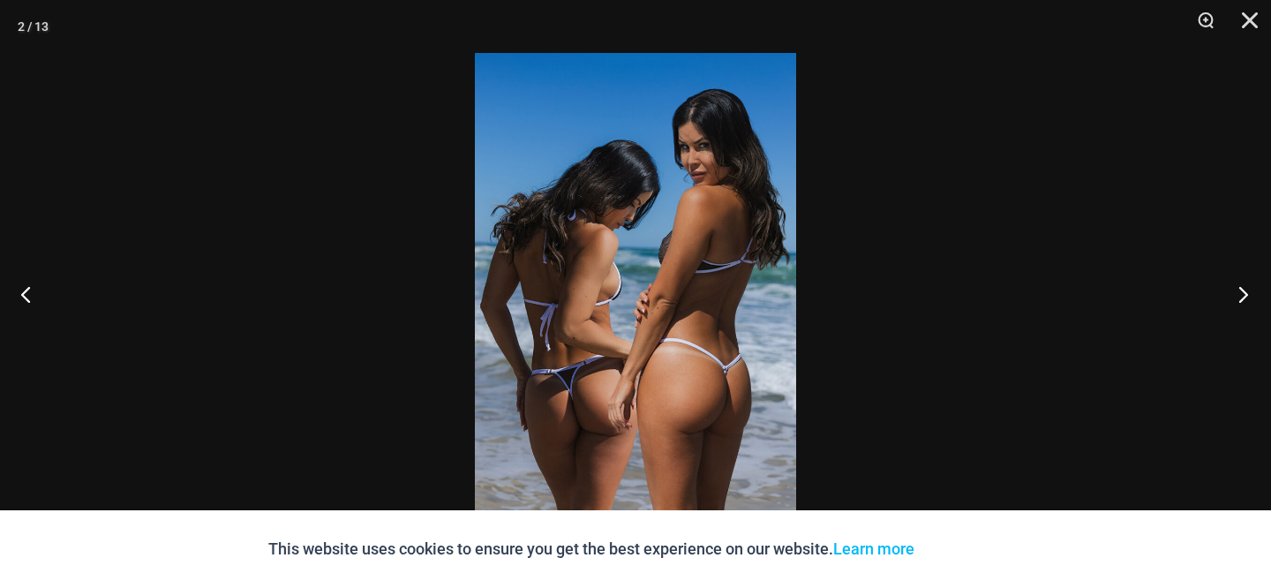
click at [1242, 302] on button "Next" at bounding box center [1238, 294] width 66 height 88
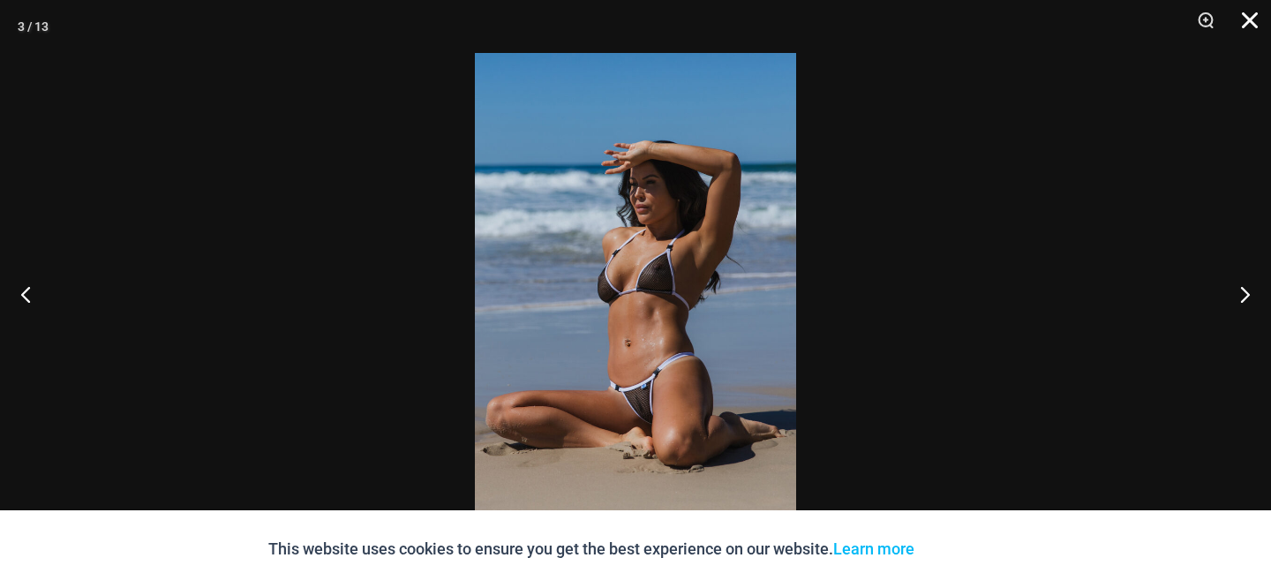
click at [1250, 28] on button "Close" at bounding box center [1244, 26] width 44 height 53
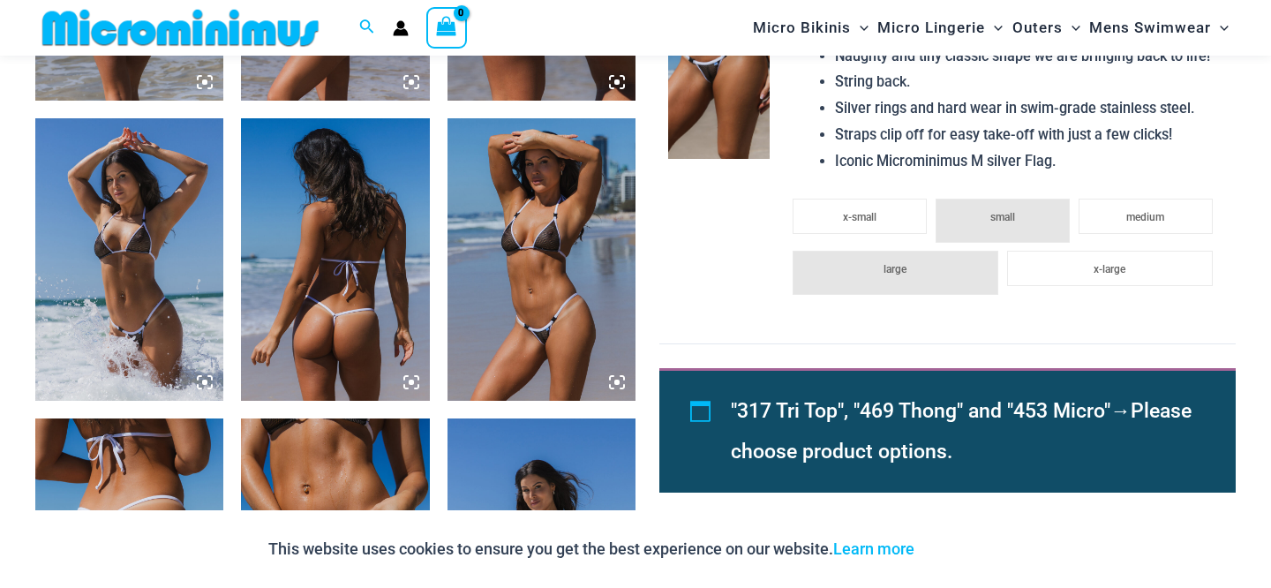
scroll to position [1557, 0]
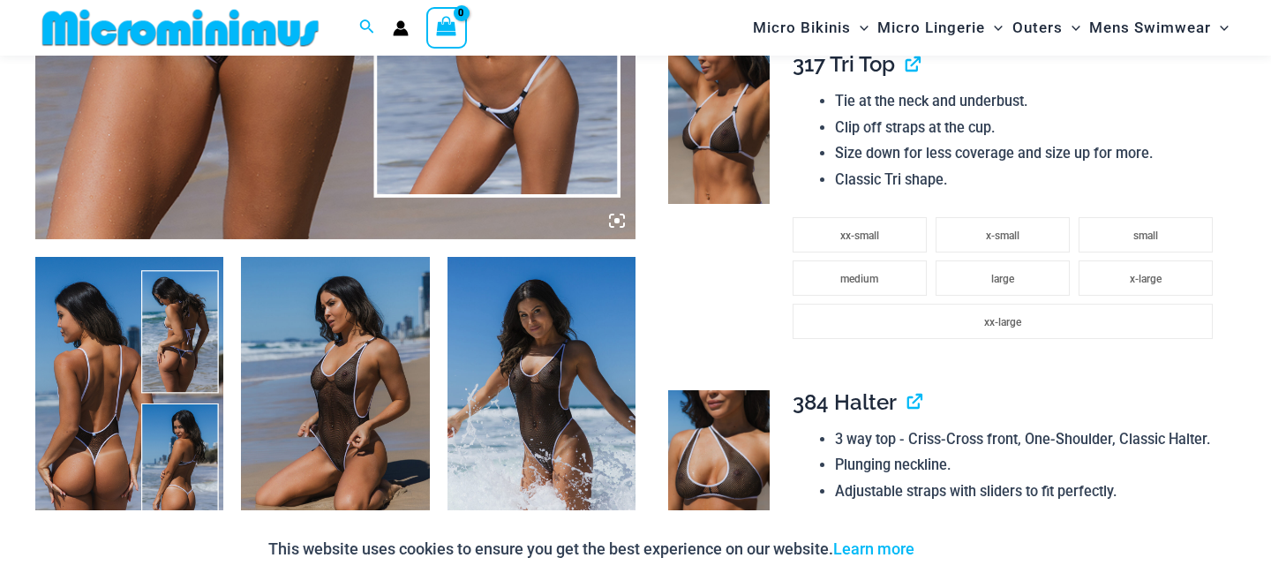
scroll to position [829, 0]
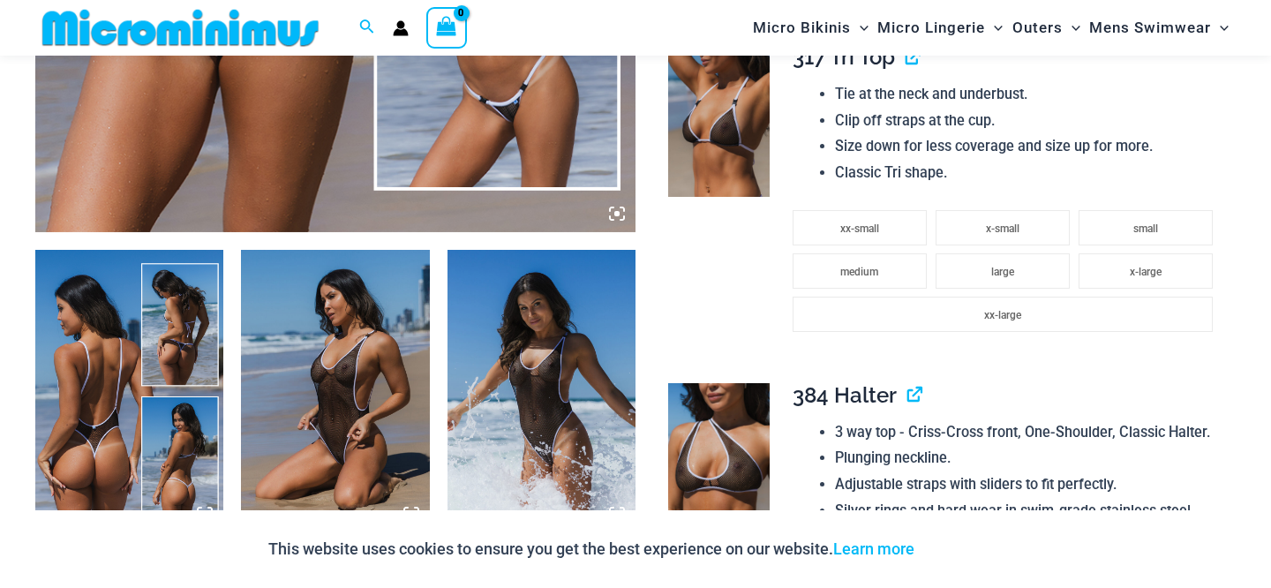
type input "**********"
click at [113, 346] on img at bounding box center [129, 391] width 188 height 282
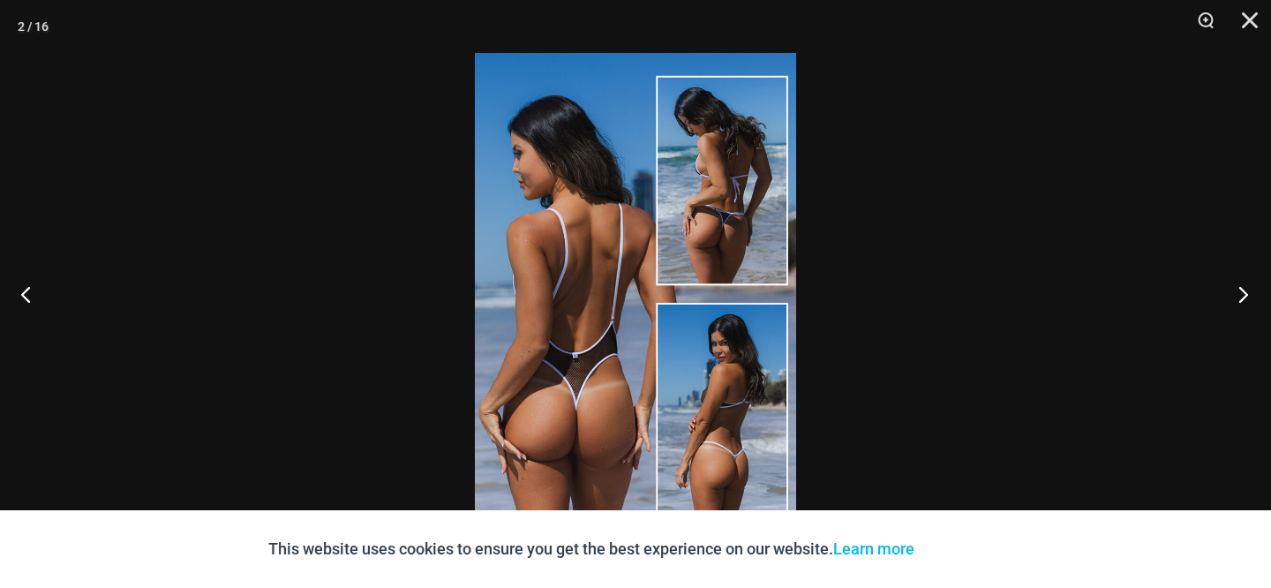
click at [1246, 285] on button "Next" at bounding box center [1238, 294] width 66 height 88
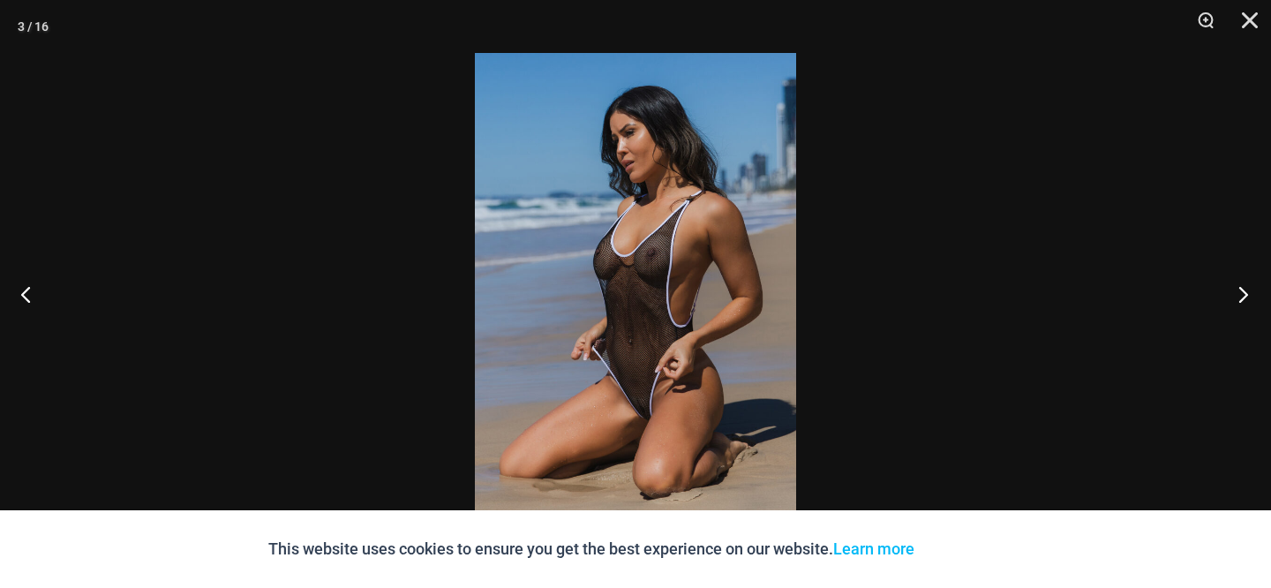
click at [1246, 285] on button "Next" at bounding box center [1238, 294] width 66 height 88
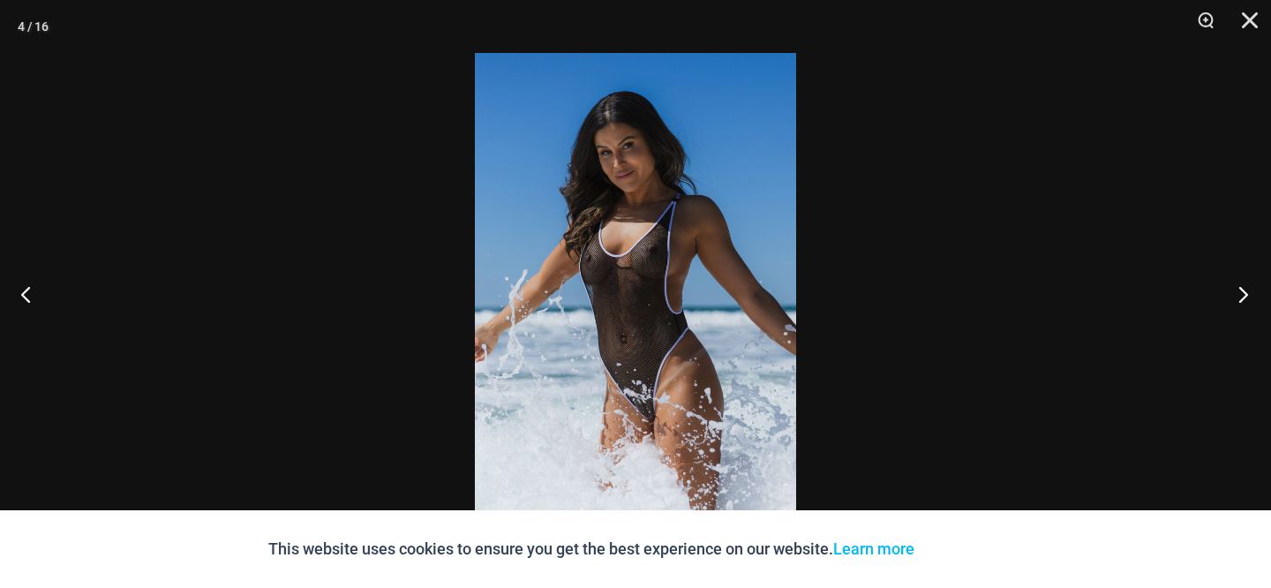
click at [1246, 285] on button "Next" at bounding box center [1238, 294] width 66 height 88
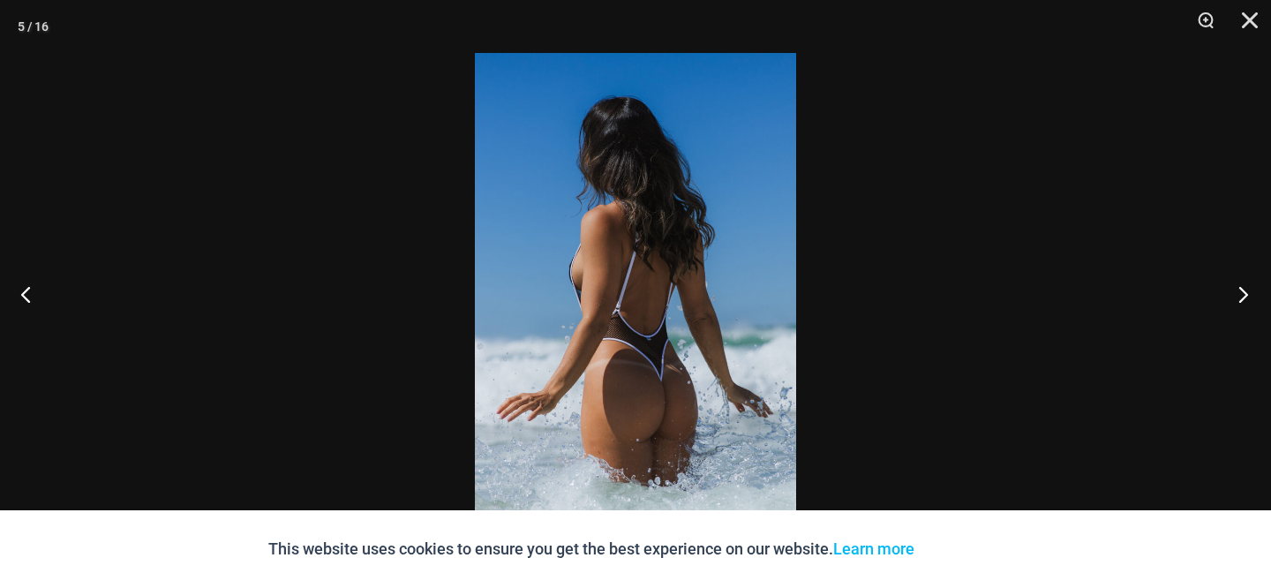
click at [1246, 285] on button "Next" at bounding box center [1238, 294] width 66 height 88
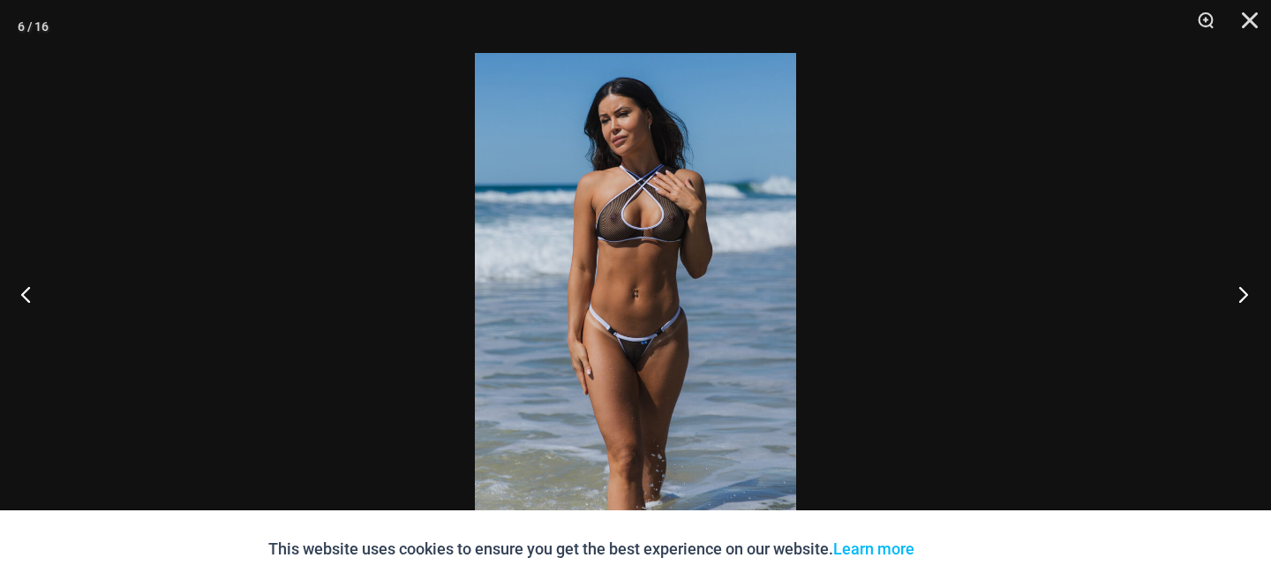
click at [1246, 285] on button "Next" at bounding box center [1238, 294] width 66 height 88
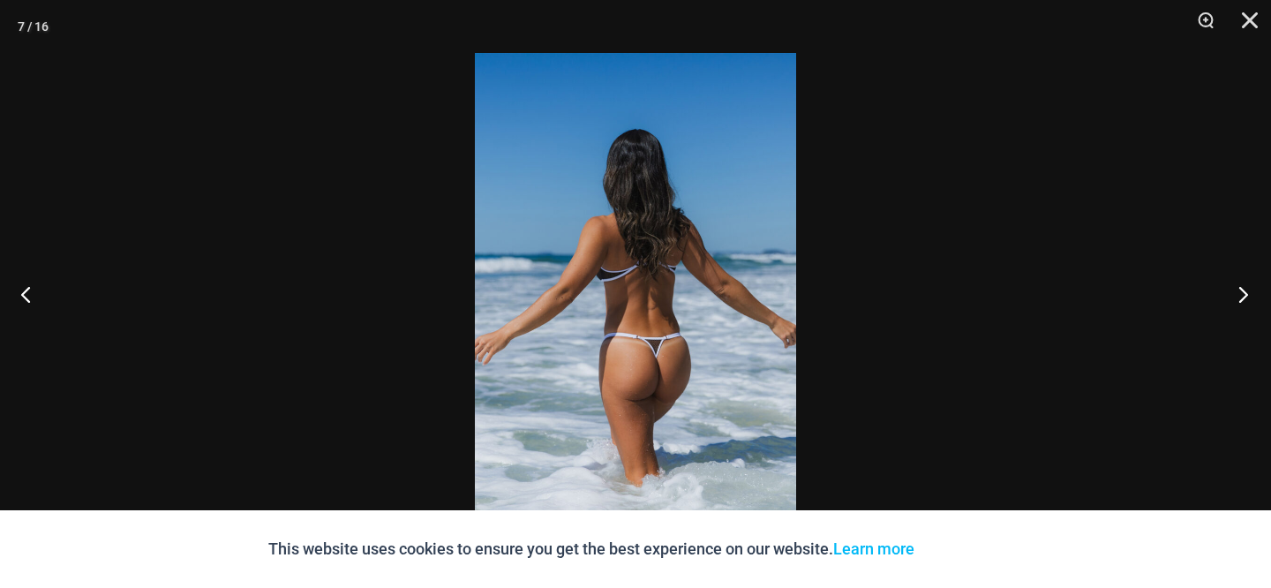
click at [1246, 285] on button "Next" at bounding box center [1238, 294] width 66 height 88
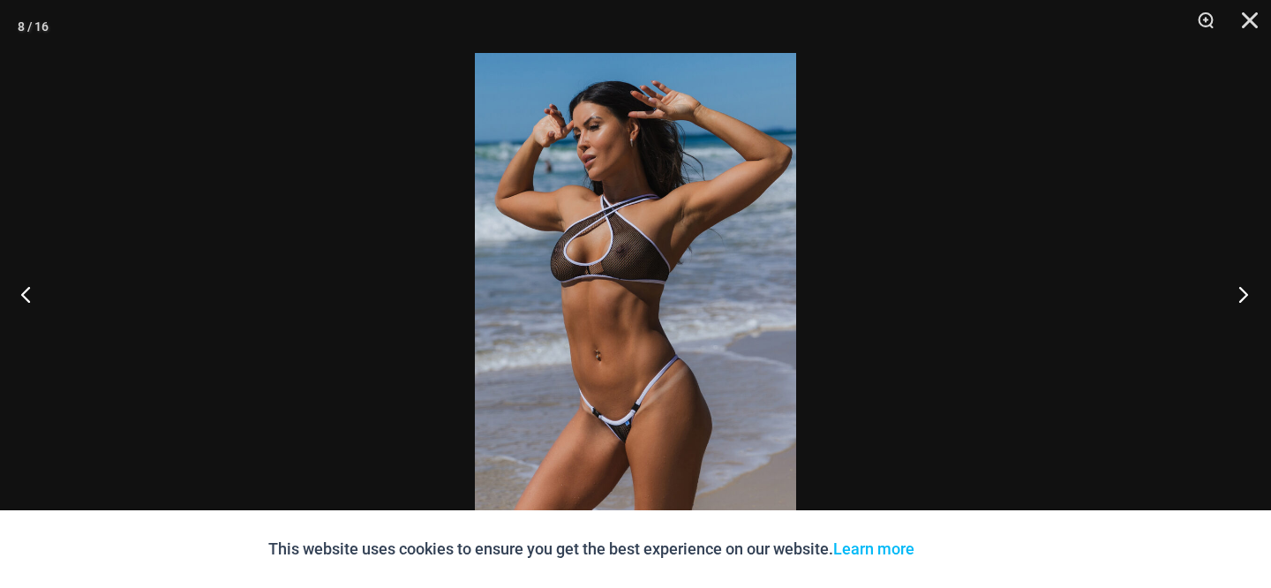
click at [1246, 285] on button "Next" at bounding box center [1238, 294] width 66 height 88
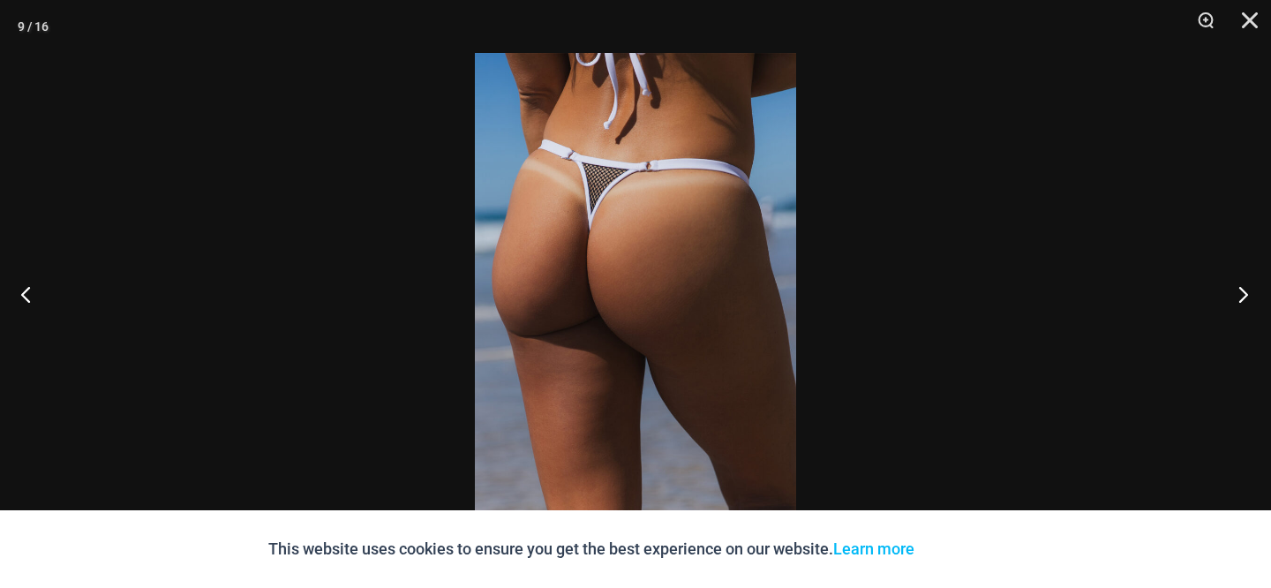
click at [1246, 285] on button "Next" at bounding box center [1238, 294] width 66 height 88
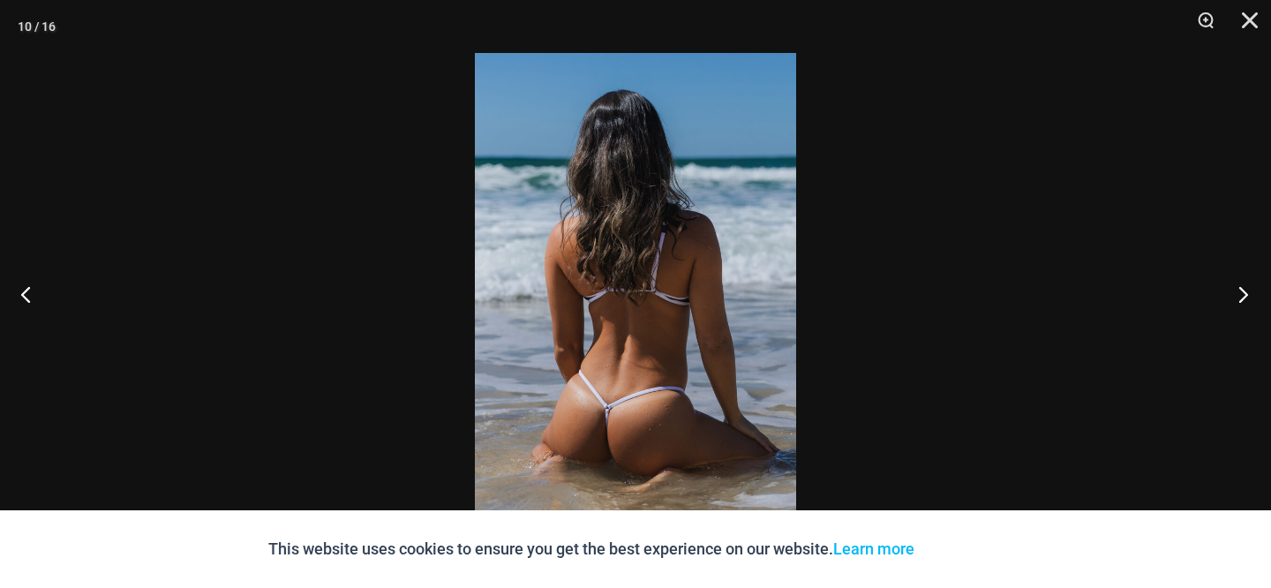
click at [1246, 285] on button "Next" at bounding box center [1238, 294] width 66 height 88
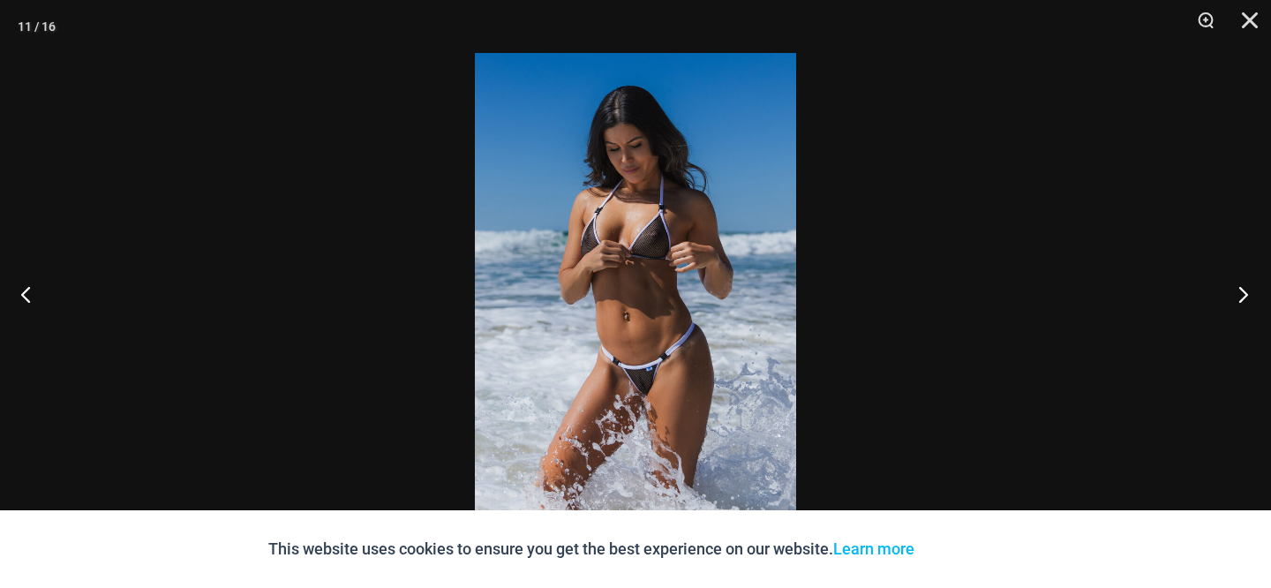
click at [1246, 285] on button "Next" at bounding box center [1238, 294] width 66 height 88
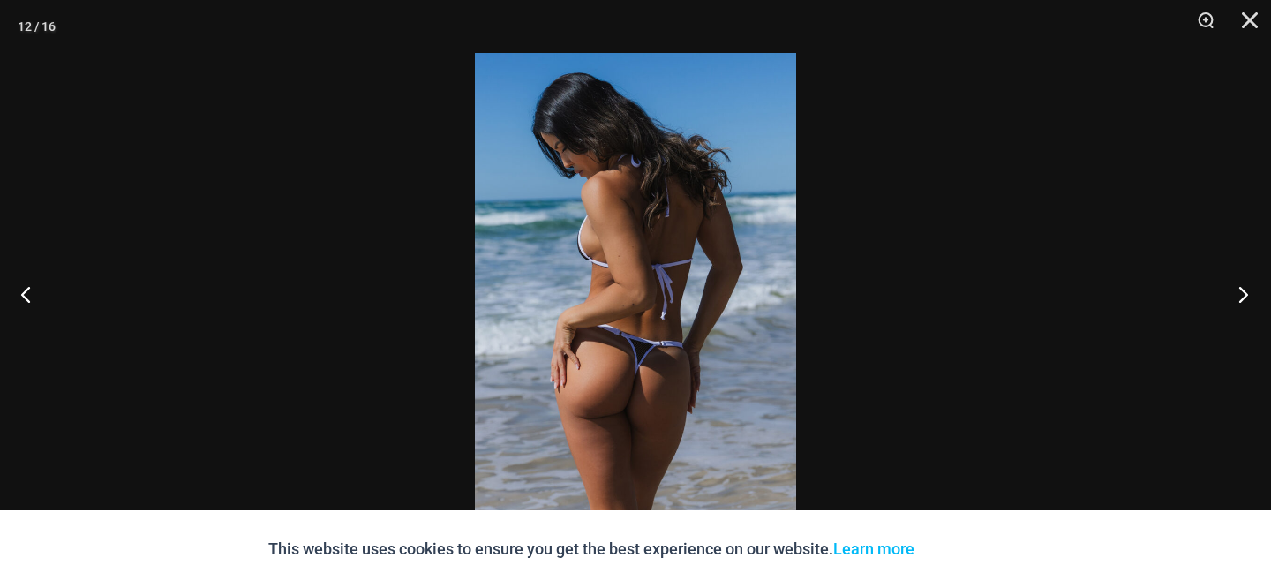
click at [1246, 285] on button "Next" at bounding box center [1238, 294] width 66 height 88
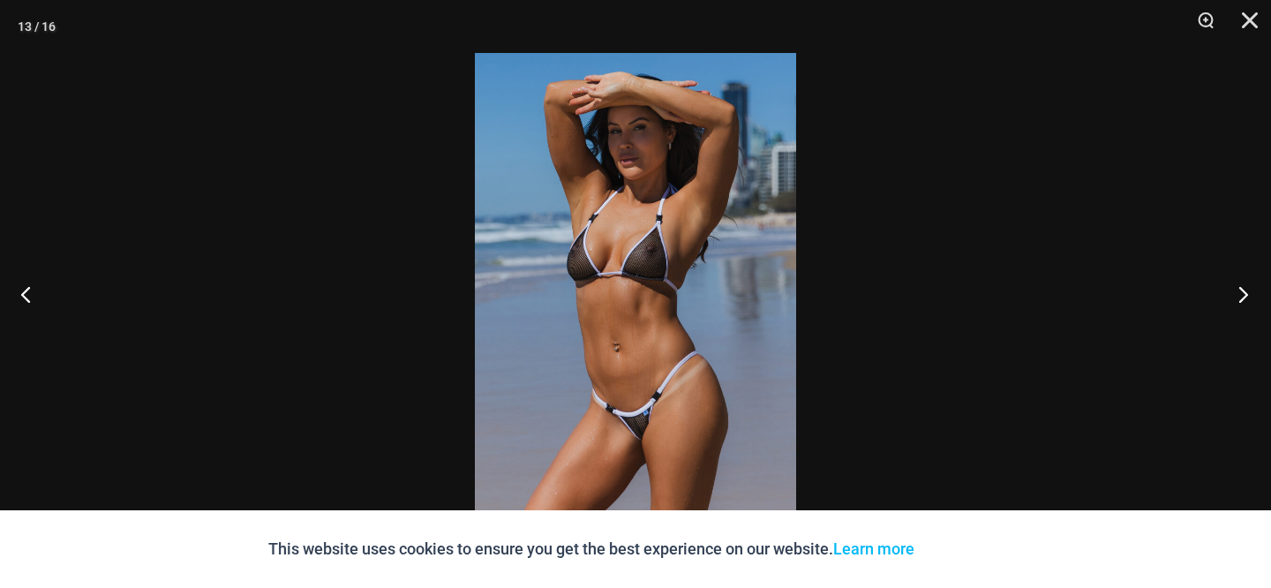
click at [1246, 285] on button "Next" at bounding box center [1238, 294] width 66 height 88
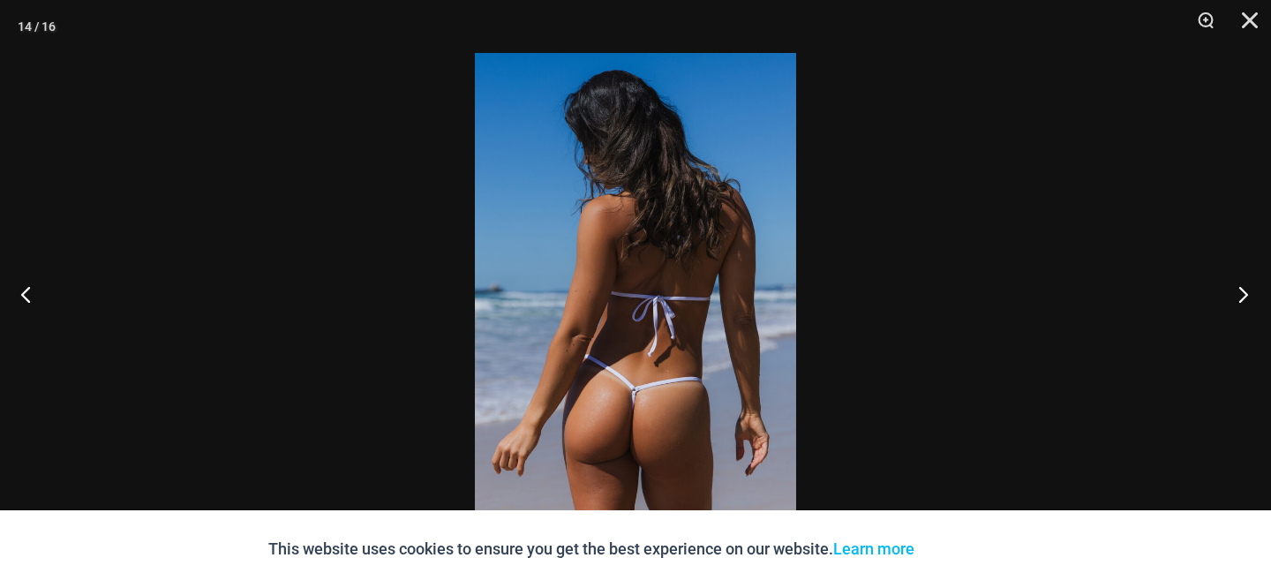
click at [1246, 285] on button "Next" at bounding box center [1238, 294] width 66 height 88
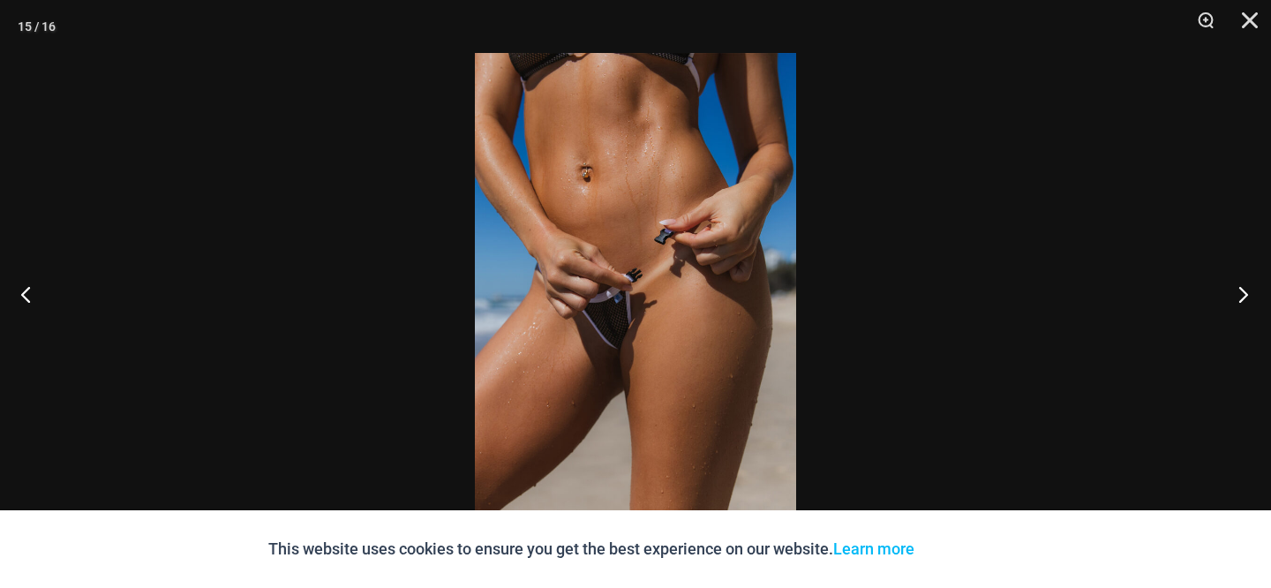
click at [1246, 285] on button "Next" at bounding box center [1238, 294] width 66 height 88
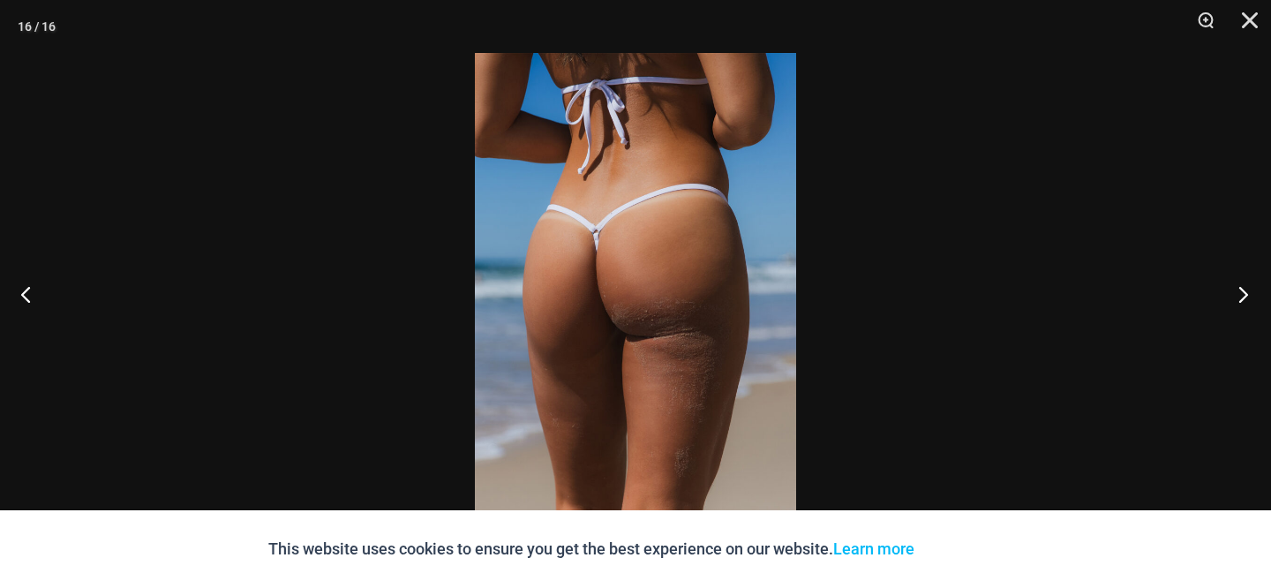
click at [1246, 285] on button "Next" at bounding box center [1238, 294] width 66 height 88
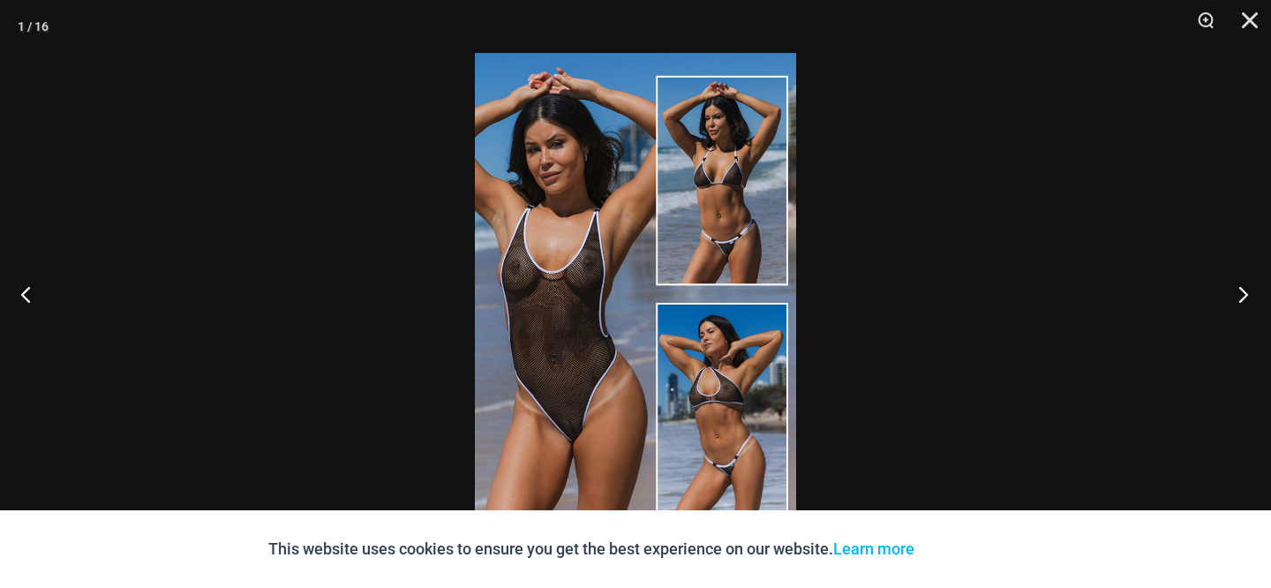
click at [1246, 285] on button "Next" at bounding box center [1238, 294] width 66 height 88
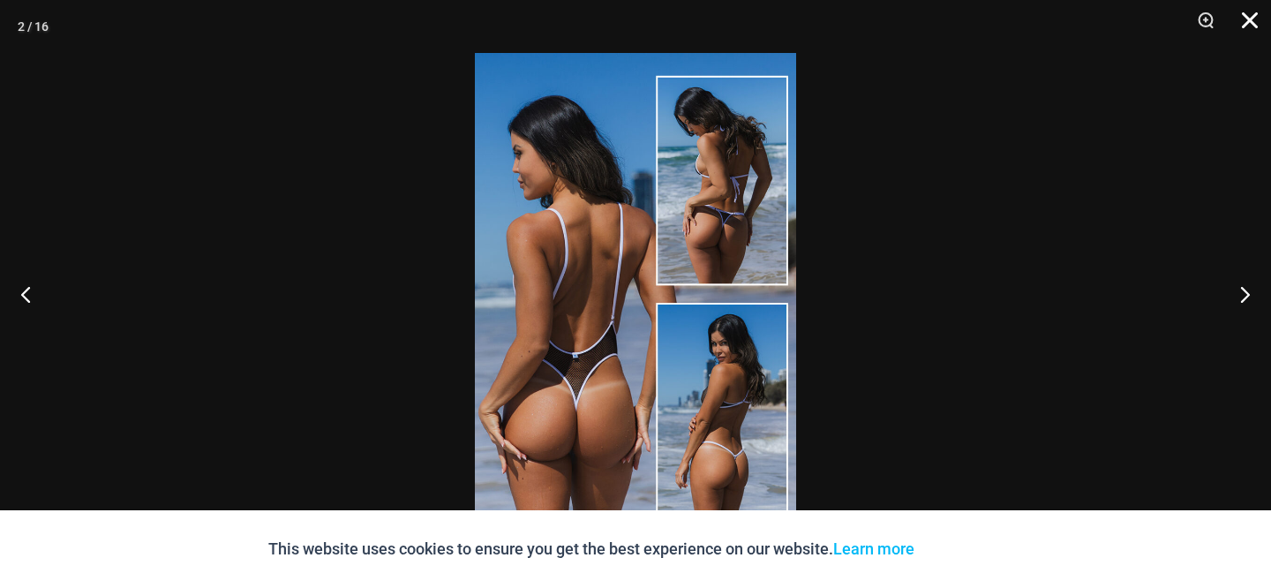
click at [1249, 19] on button "Close" at bounding box center [1244, 26] width 44 height 53
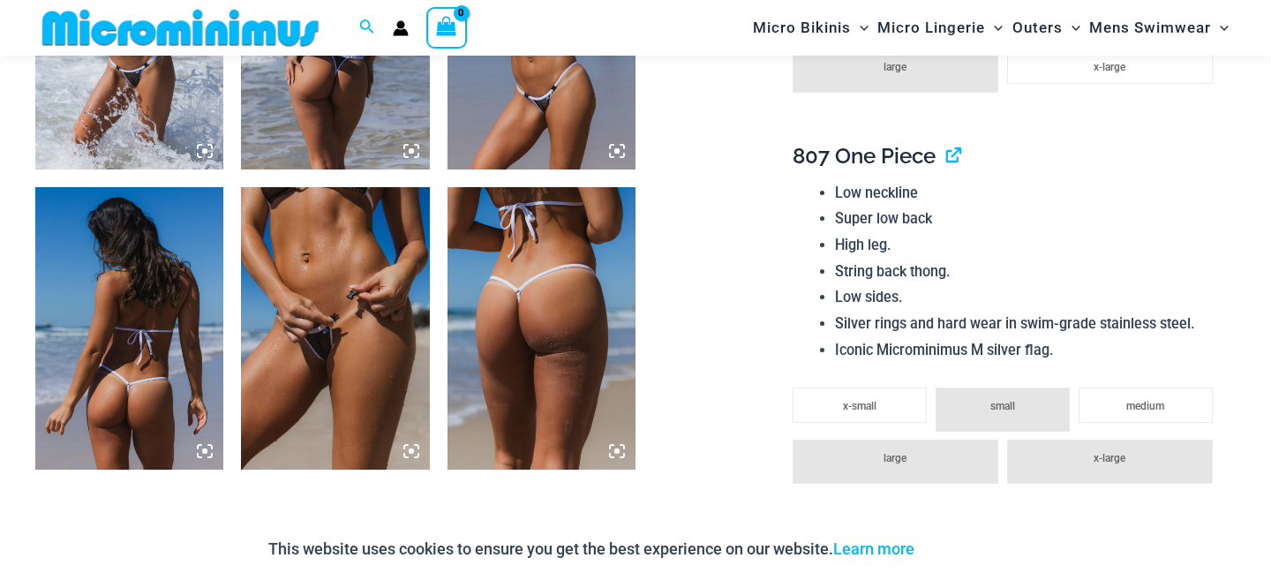
scroll to position [2095, 0]
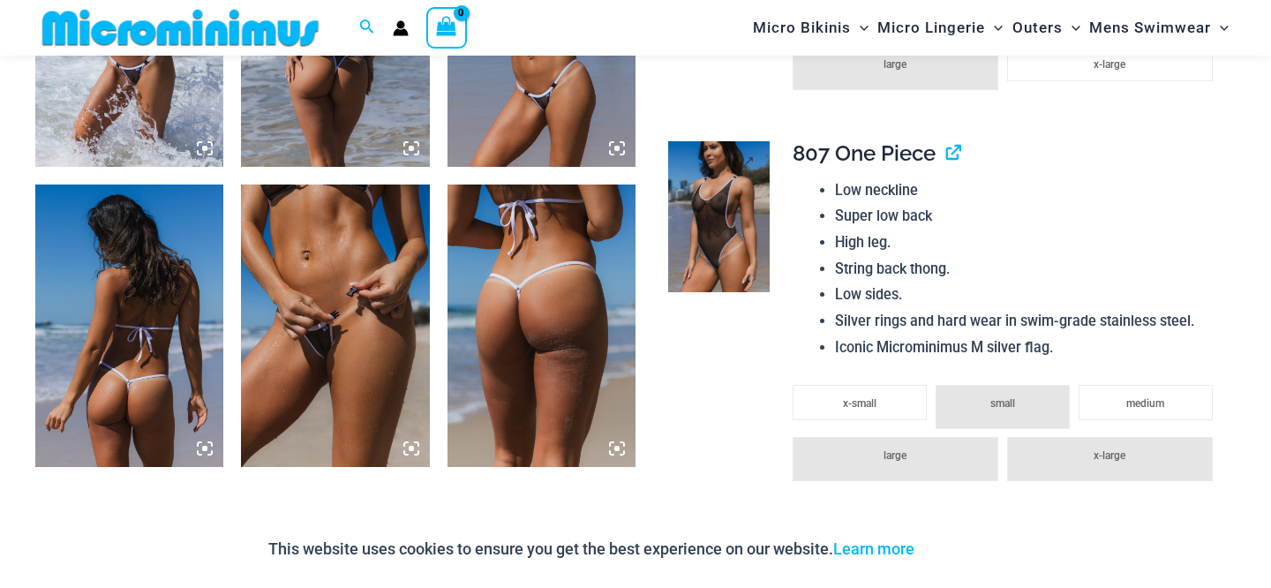
click at [720, 235] on img at bounding box center [718, 217] width 101 height 152
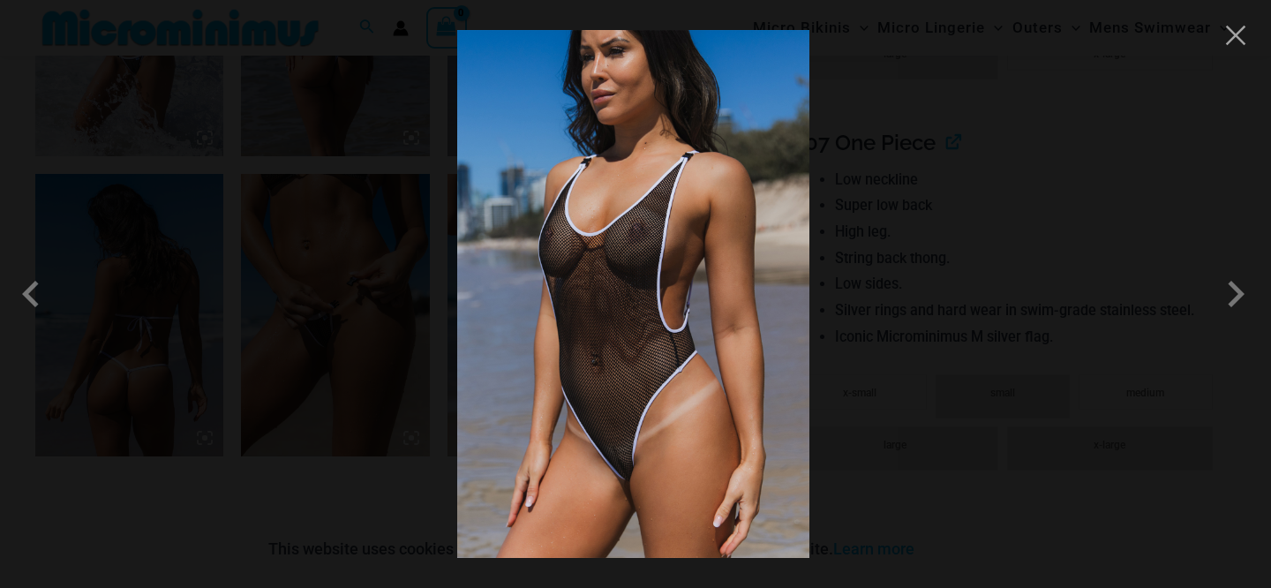
scroll to position [2107, 0]
click at [1239, 303] on span at bounding box center [1235, 293] width 53 height 53
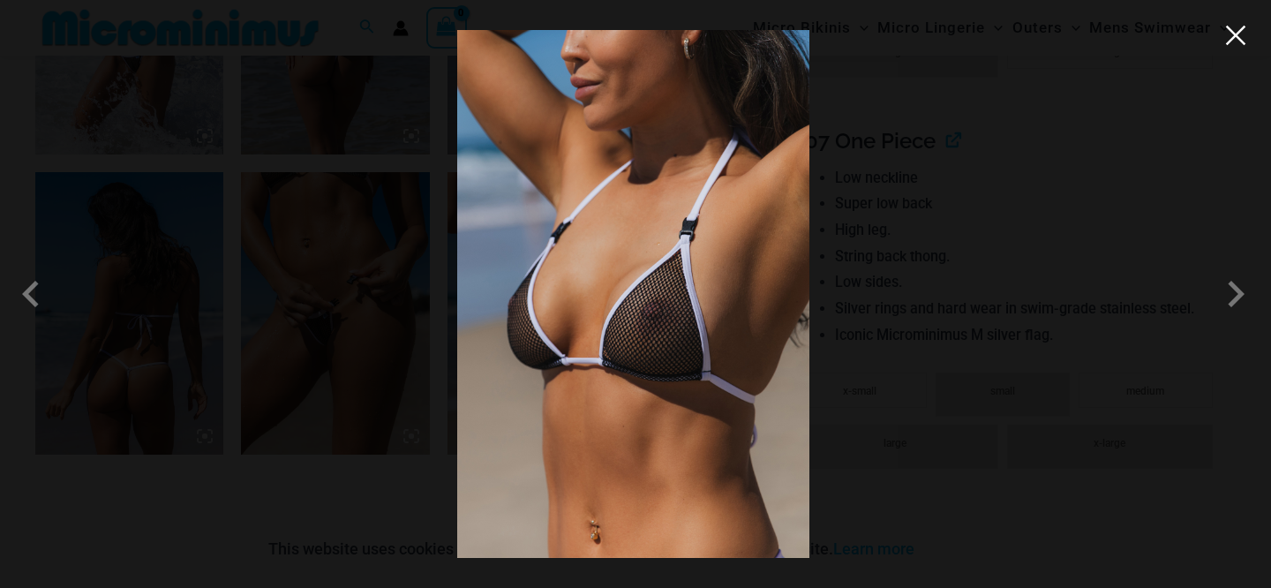
click at [1242, 33] on button "Close" at bounding box center [1236, 35] width 26 height 26
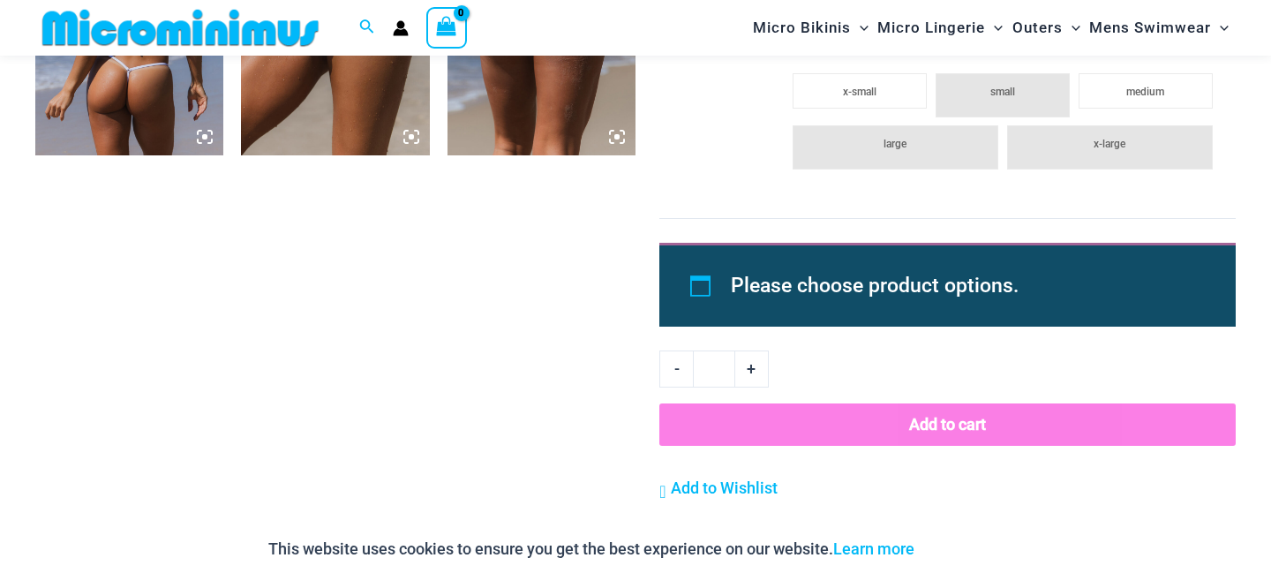
scroll to position [2491, 0]
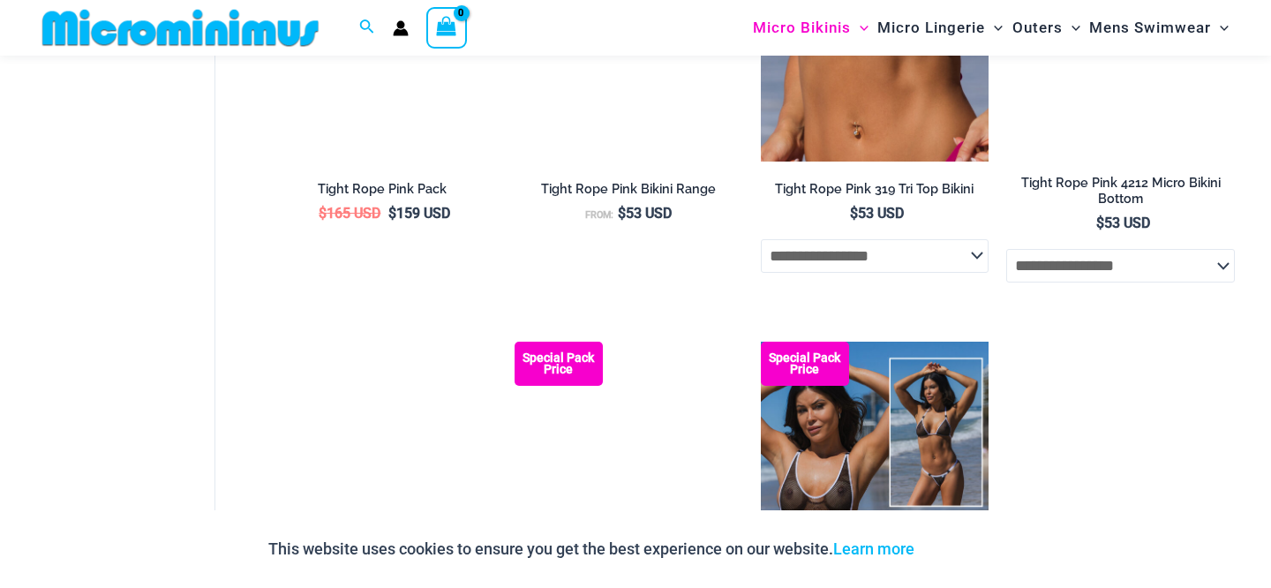
scroll to position [1622, 0]
